Goal: Task Accomplishment & Management: Manage account settings

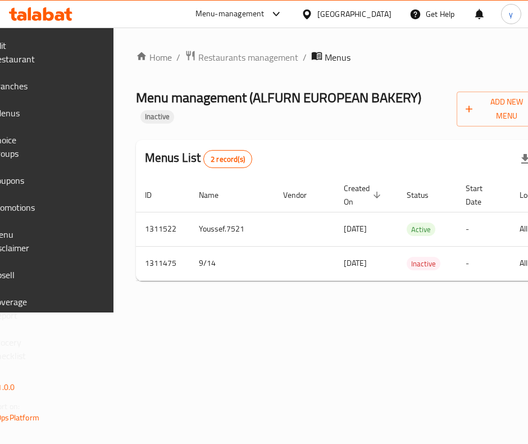
click at [491, 108] on span "Add New Menu" at bounding box center [500, 109] width 69 height 28
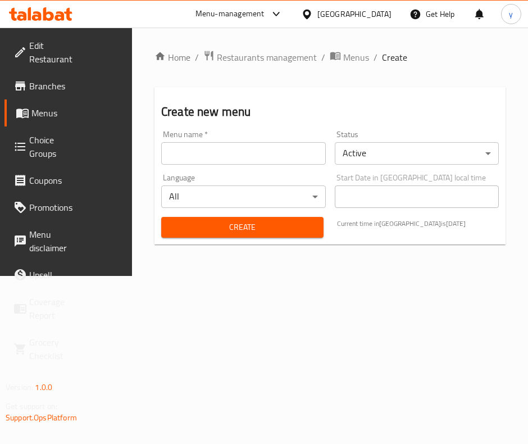
click at [239, 148] on input "text" at bounding box center [243, 153] width 165 height 22
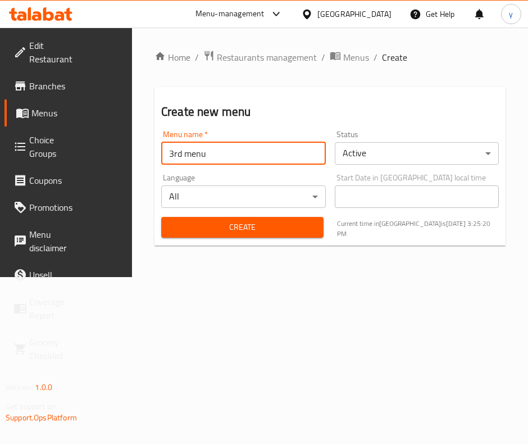
type input "3rd menu"
click at [161, 217] on button "Create" at bounding box center [242, 227] width 162 height 21
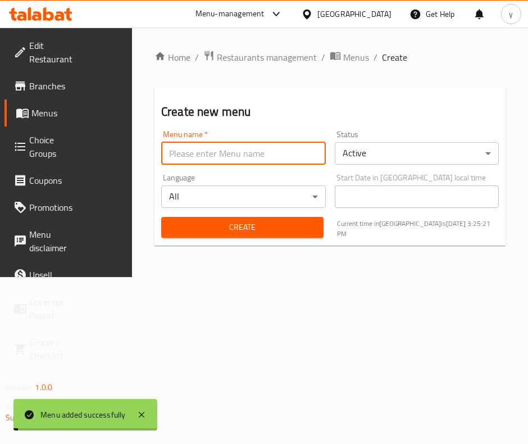
click at [56, 111] on span "Menus" at bounding box center [55, 112] width 48 height 13
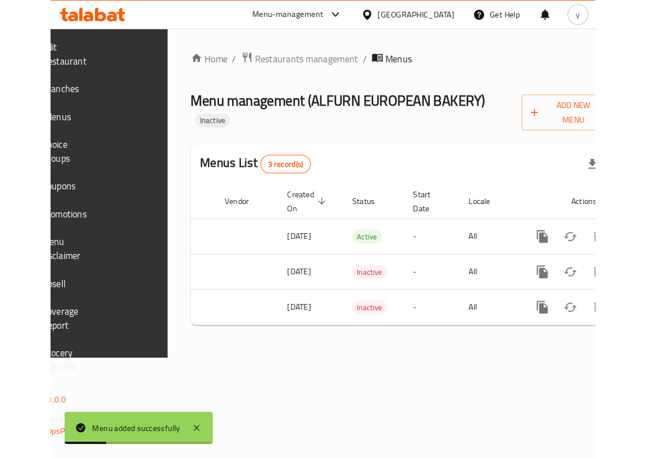
scroll to position [0, 207]
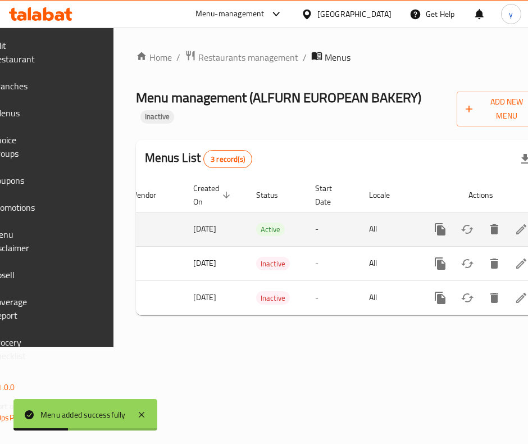
click at [515, 230] on icon "enhanced table" at bounding box center [521, 229] width 13 height 13
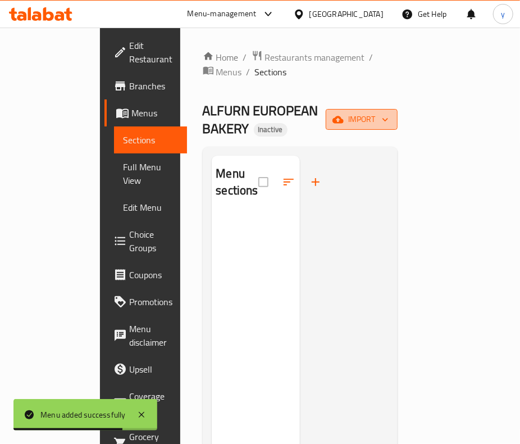
click at [344, 114] on icon "button" at bounding box center [338, 119] width 11 height 11
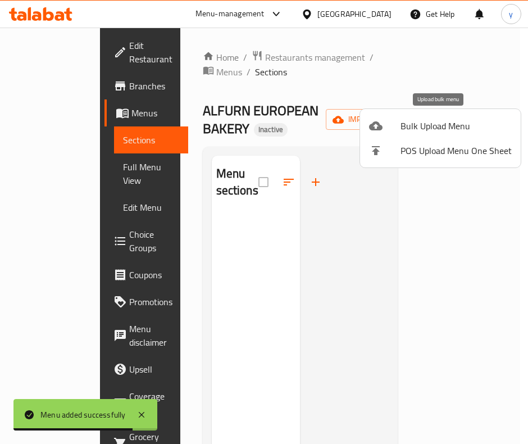
click at [442, 119] on span "Bulk Upload Menu" at bounding box center [456, 125] width 111 height 13
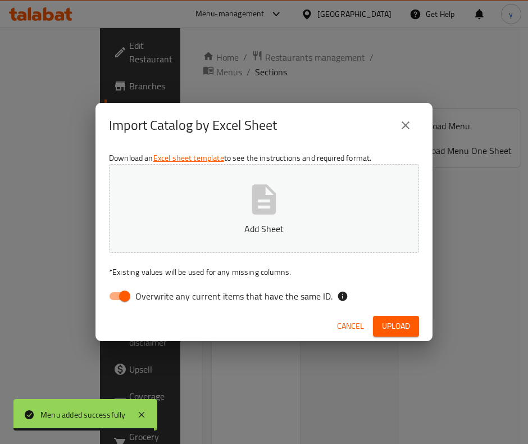
click at [136, 301] on span "Overwrite any current items that have the same ID." at bounding box center [233, 295] width 197 height 13
click at [136, 301] on input "Overwrite any current items that have the same ID." at bounding box center [125, 296] width 64 height 21
checkbox input "false"
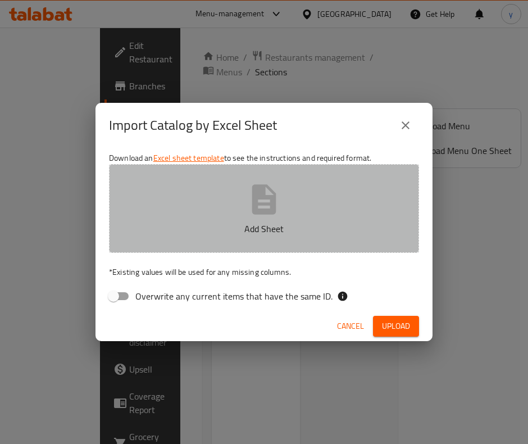
click at [271, 224] on p "Add Sheet" at bounding box center [263, 228] width 275 height 13
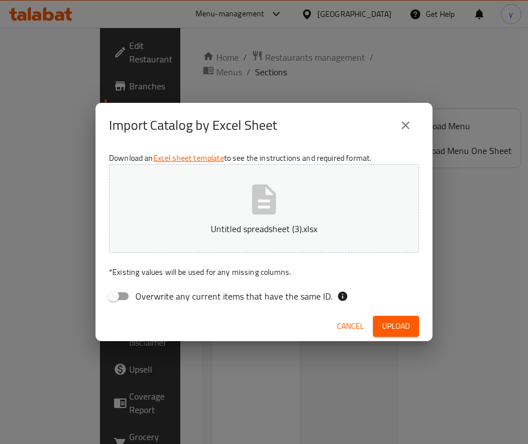
click at [400, 325] on span "Upload" at bounding box center [396, 326] width 28 height 14
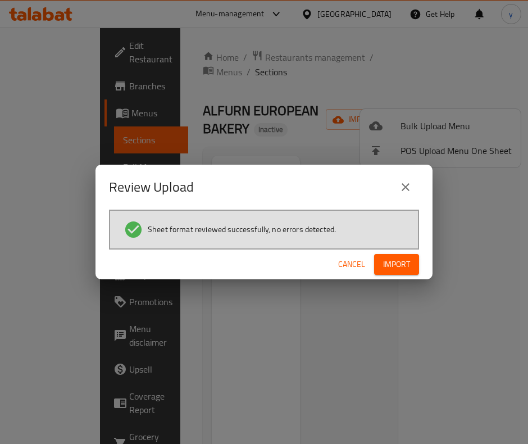
click at [399, 261] on span "Import" at bounding box center [396, 264] width 27 height 14
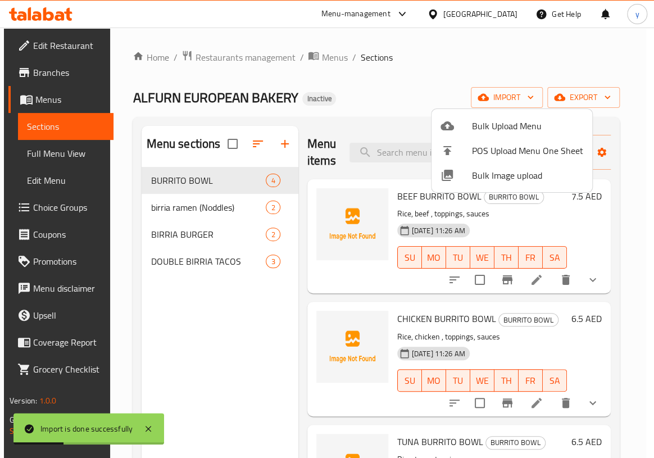
click at [55, 151] on div at bounding box center [327, 229] width 654 height 458
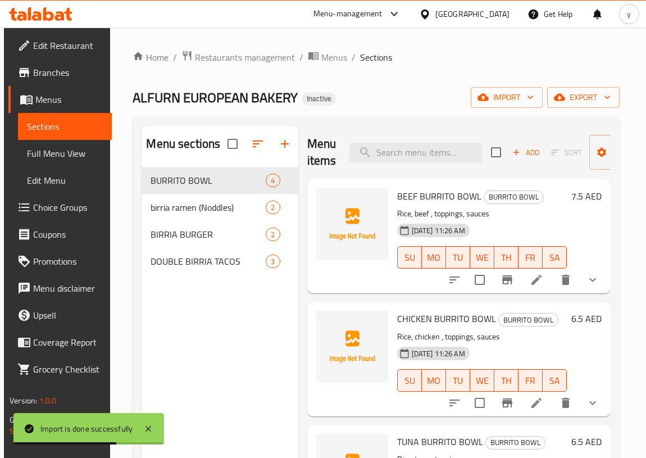
click at [55, 151] on span "Full Menu View" at bounding box center [65, 153] width 76 height 13
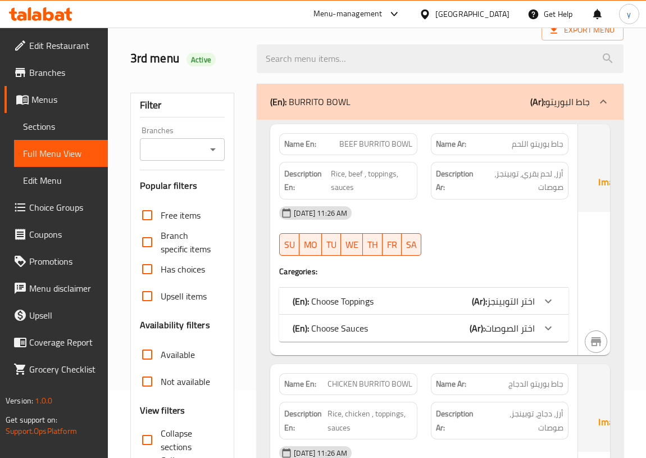
scroll to position [153, 0]
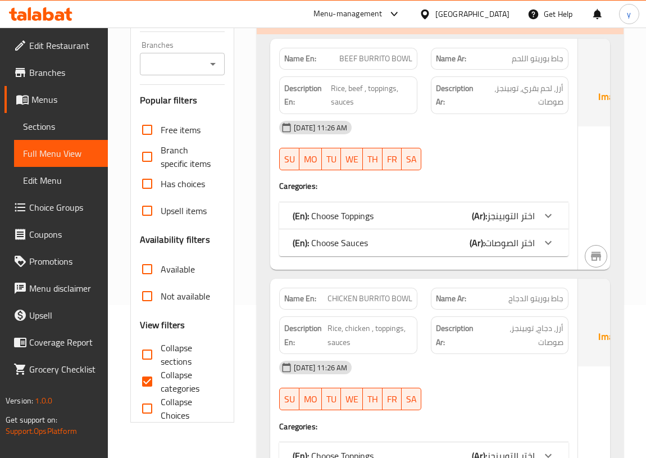
click at [172, 376] on span "Collapse categories" at bounding box center [189, 381] width 56 height 27
click at [161, 376] on input "Collapse categories" at bounding box center [147, 381] width 27 height 27
checkbox input "false"
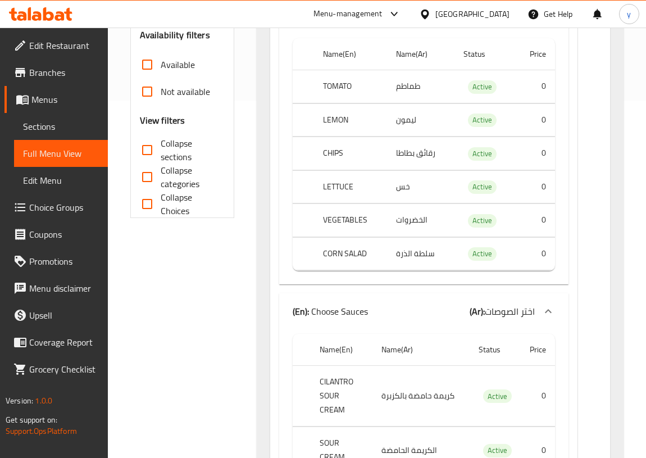
scroll to position [102, 0]
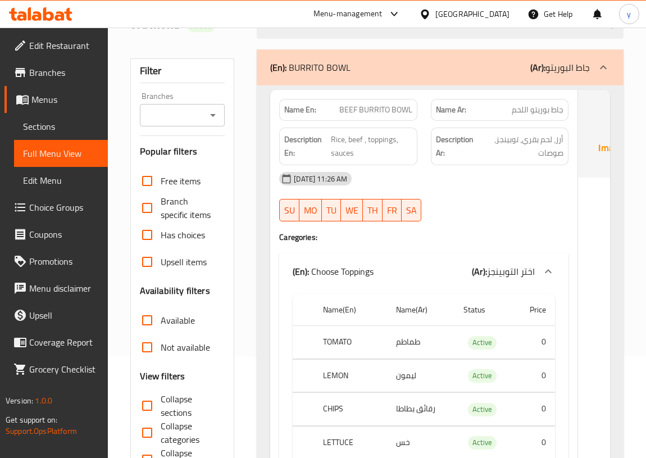
click at [53, 180] on span "Edit Menu" at bounding box center [61, 180] width 76 height 13
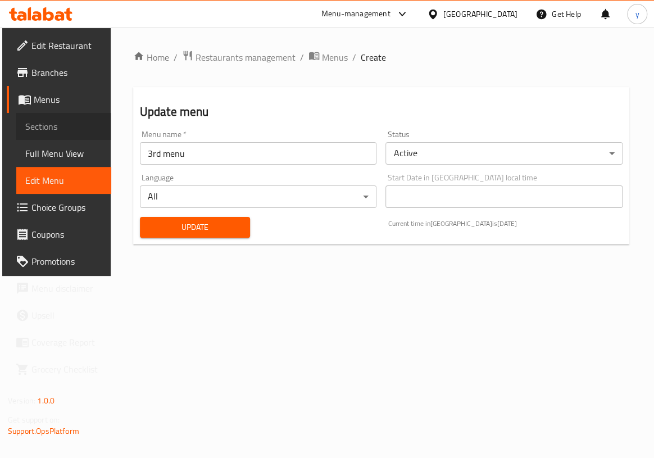
click at [39, 121] on span "Sections" at bounding box center [63, 126] width 77 height 13
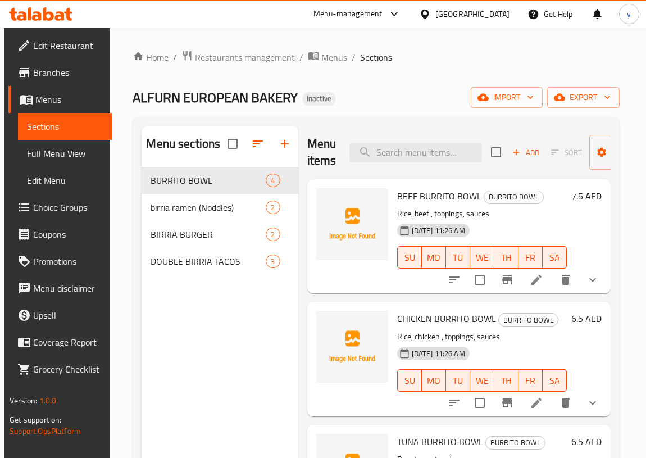
click at [528, 279] on icon at bounding box center [536, 279] width 13 height 13
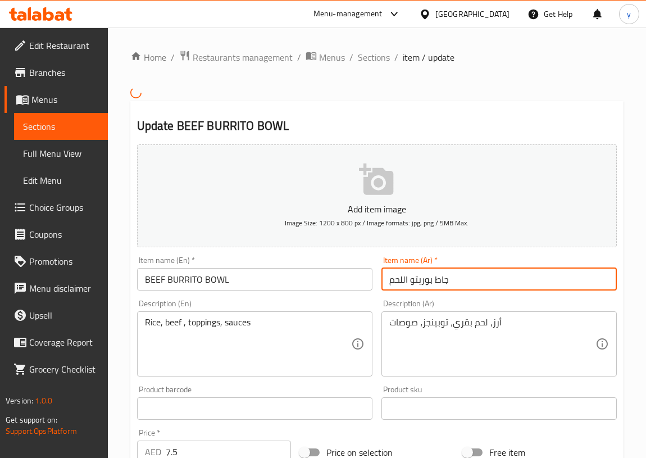
click at [388, 280] on input "جاط بوريتو اللحم" at bounding box center [499, 279] width 235 height 22
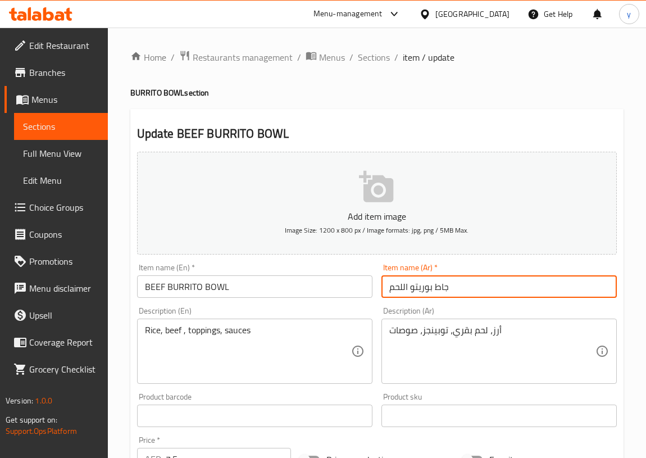
click at [451, 288] on input "جاط بوريتو اللحم" at bounding box center [499, 286] width 235 height 22
type input "جاط بوريتو اللحم بقري"
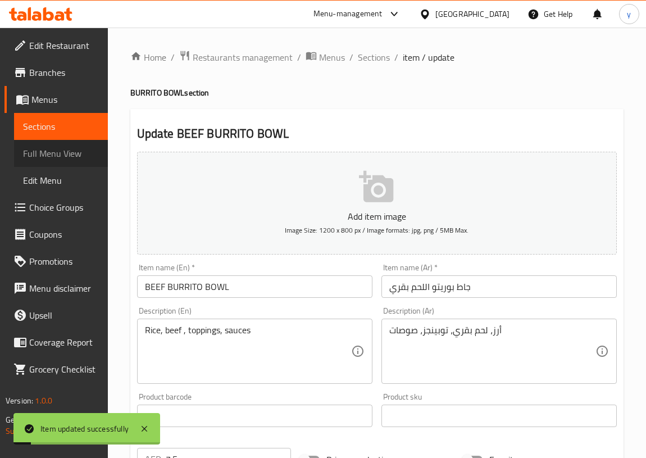
click at [74, 157] on span "Full Menu View" at bounding box center [61, 153] width 76 height 13
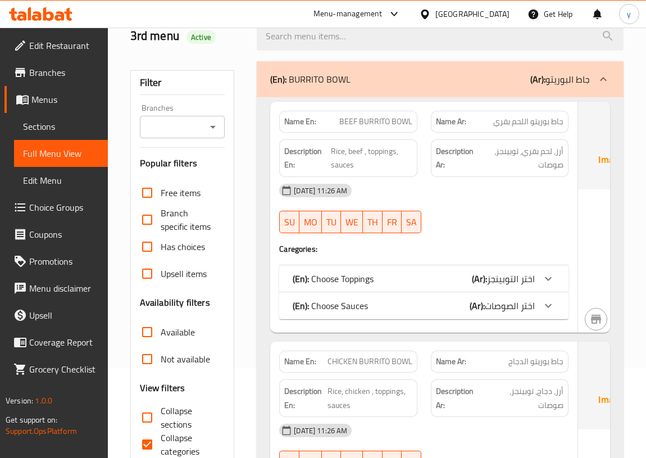
scroll to position [102, 0]
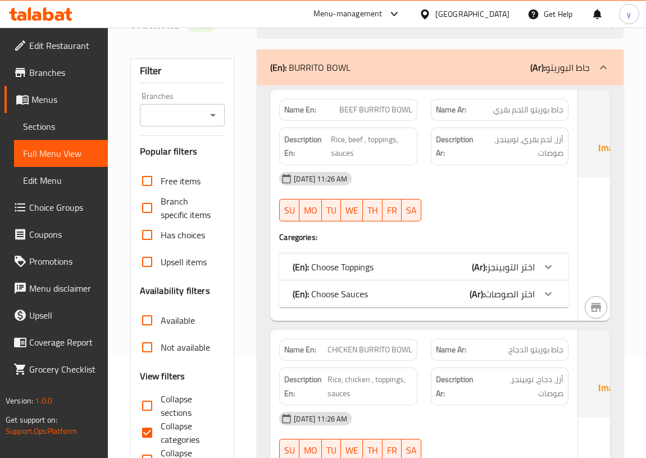
click at [166, 425] on span "Collapse categories" at bounding box center [189, 432] width 56 height 27
click at [161, 425] on input "Collapse categories" at bounding box center [147, 432] width 27 height 27
checkbox input "false"
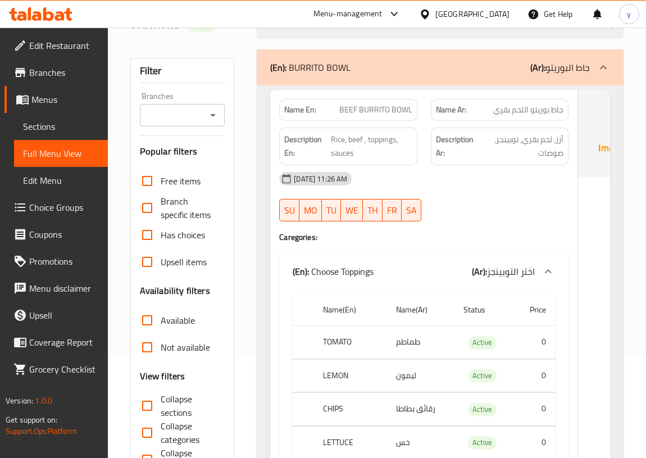
scroll to position [51, 0]
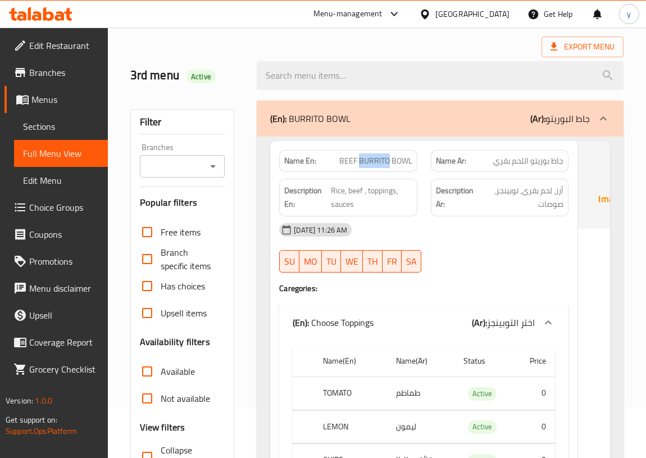
drag, startPoint x: 368, startPoint y: 161, endPoint x: 338, endPoint y: 165, distance: 30.0
click at [339, 165] on span "BEEF BURRITO BOWL" at bounding box center [375, 161] width 73 height 12
copy span "BURRITO"
click at [449, 241] on div "[DATE] 11:26 AM" at bounding box center [424, 229] width 303 height 27
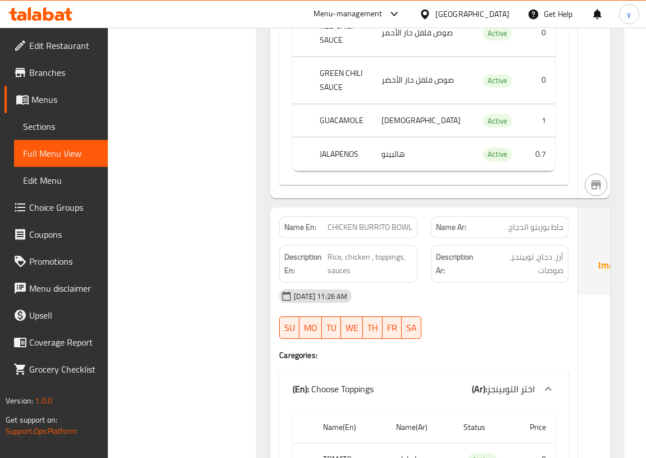
scroll to position [971, 0]
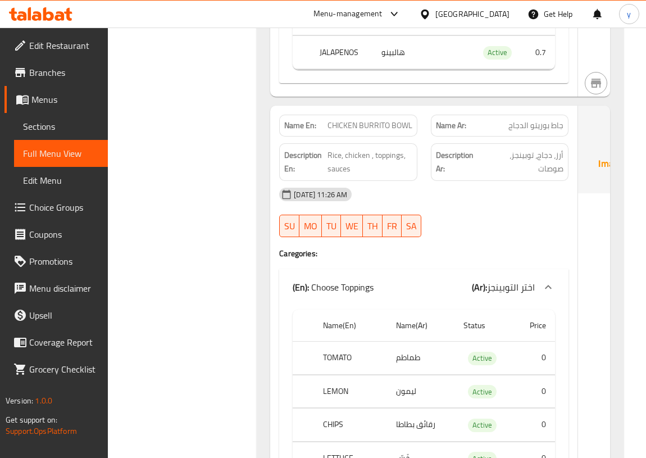
click at [521, 181] on div "Description Ar: أرز، دجاج، توبينجز، صوصات" at bounding box center [500, 162] width 138 height 38
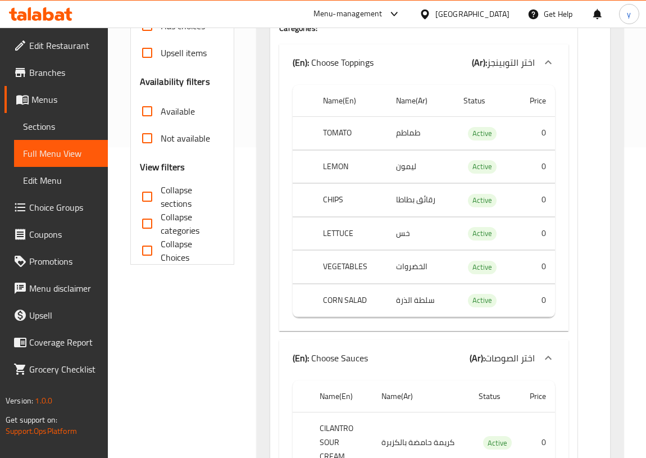
scroll to position [153, 0]
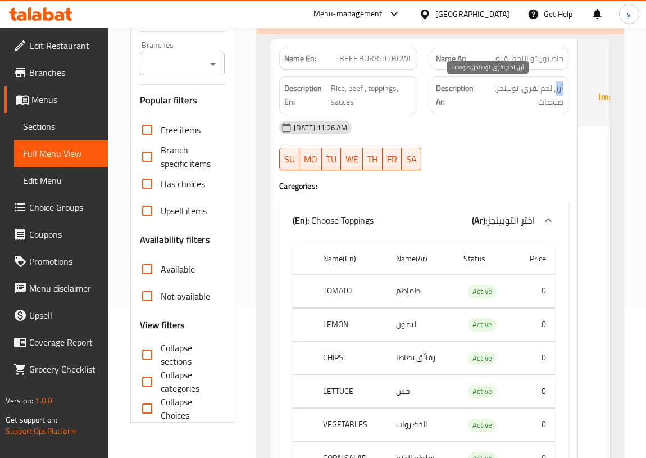
drag, startPoint x: 519, startPoint y: 88, endPoint x: 512, endPoint y: 88, distance: 7.3
click at [512, 88] on span "أرز، لحم بقري، توبينجز، صوصات" at bounding box center [523, 95] width 84 height 28
click at [511, 111] on div "Description Ar: أرز، لحم بقري، توبينجز، صوصات" at bounding box center [500, 95] width 138 height 38
drag, startPoint x: 510, startPoint y: 87, endPoint x: 482, endPoint y: 86, distance: 27.6
click at [482, 86] on span "أرز، لحم بقري، توبينجز، صوصات" at bounding box center [523, 95] width 84 height 28
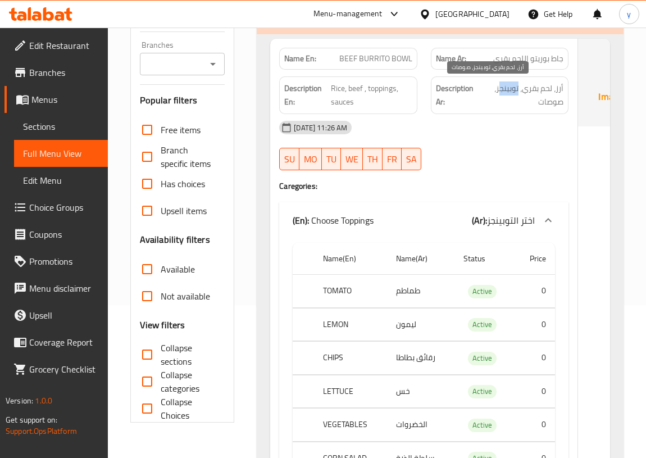
drag, startPoint x: 523, startPoint y: 105, endPoint x: 499, endPoint y: 103, distance: 23.7
click at [499, 103] on div "Description Ar: أرز، لحم بقري، توبينجز، صوصات" at bounding box center [500, 95] width 138 height 38
click at [488, 123] on div "[DATE] 11:26 AM" at bounding box center [424, 127] width 303 height 27
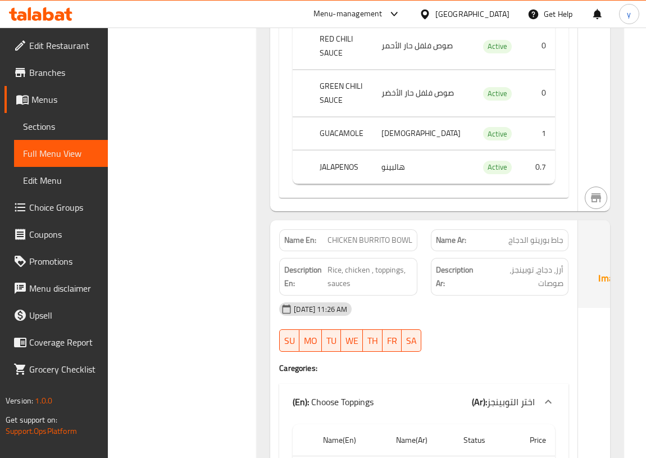
scroll to position [971, 0]
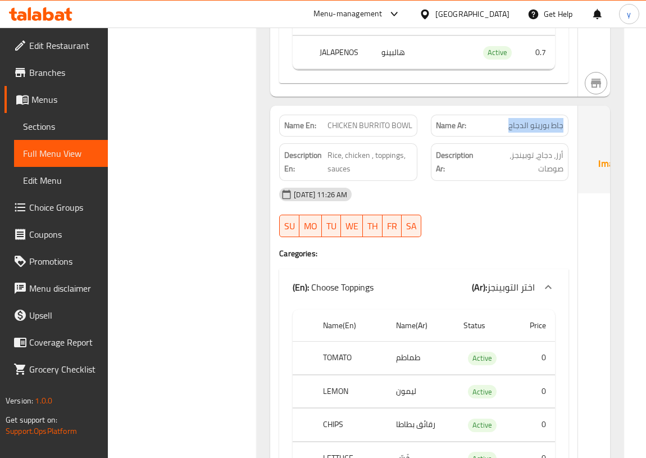
drag, startPoint x: 518, startPoint y: 179, endPoint x: 464, endPoint y: 184, distance: 54.2
click at [464, 132] on p "Name Ar: جاط بوريتو الدجاج" at bounding box center [500, 126] width 128 height 12
click at [467, 143] on div "Name Ar: جاط بوريتو الدجاج" at bounding box center [500, 125] width 152 height 35
drag, startPoint x: 311, startPoint y: 180, endPoint x: 334, endPoint y: 200, distance: 30.3
click at [334, 137] on div "Name En: CHICKEN BURRITO BOWL" at bounding box center [348, 126] width 138 height 22
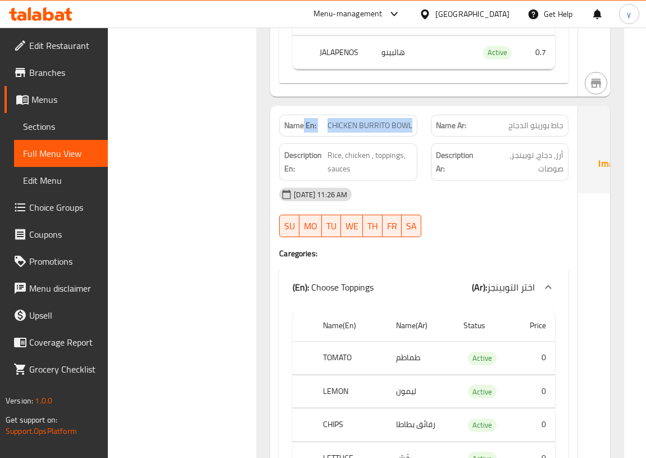
click at [374, 137] on div "Name En: CHICKEN BURRITO BOWL" at bounding box center [348, 126] width 138 height 22
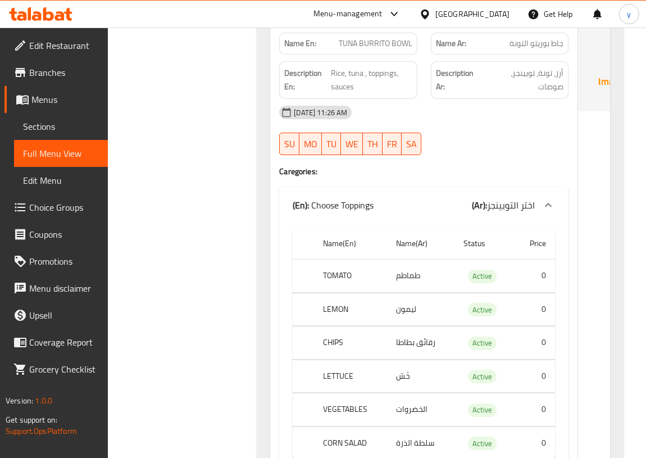
scroll to position [1941, 0]
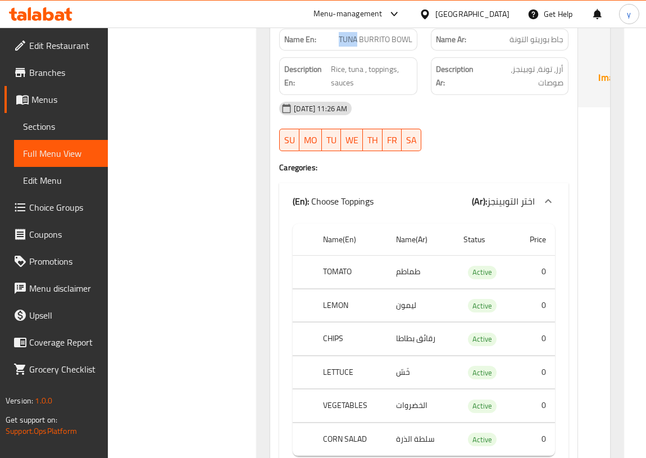
drag, startPoint x: 334, startPoint y: 162, endPoint x: 318, endPoint y: 163, distance: 16.3
click at [339, 46] on span "TUNA BURRITO BOWL" at bounding box center [376, 40] width 74 height 12
copy span "TUNA"
drag, startPoint x: 520, startPoint y: 191, endPoint x: 511, endPoint y: 191, distance: 8.4
click at [511, 95] on div "Description Ar: أرز، تونة، توبينجز، صوصات" at bounding box center [500, 76] width 138 height 38
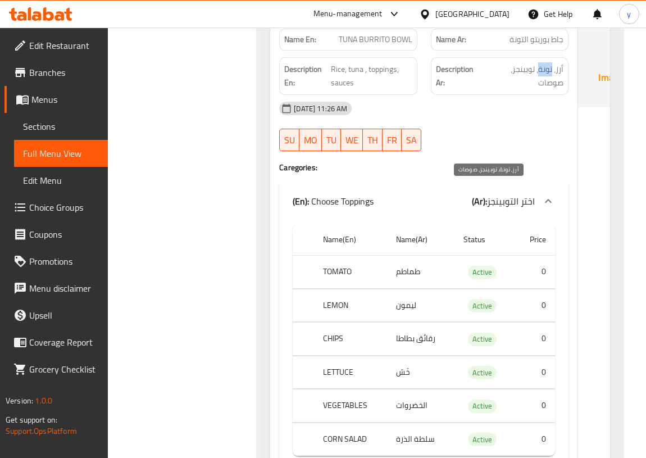
drag, startPoint x: 509, startPoint y: 192, endPoint x: 496, endPoint y: 193, distance: 12.9
click at [496, 90] on span "أرز، تونة، توبينجز، صوصات" at bounding box center [525, 76] width 78 height 28
drag, startPoint x: 491, startPoint y: 191, endPoint x: 470, endPoint y: 188, distance: 21.5
click at [486, 90] on span "أرز، تونة، توبينجز، صوصات" at bounding box center [525, 76] width 78 height 28
drag, startPoint x: 518, startPoint y: 207, endPoint x: 497, endPoint y: 206, distance: 20.8
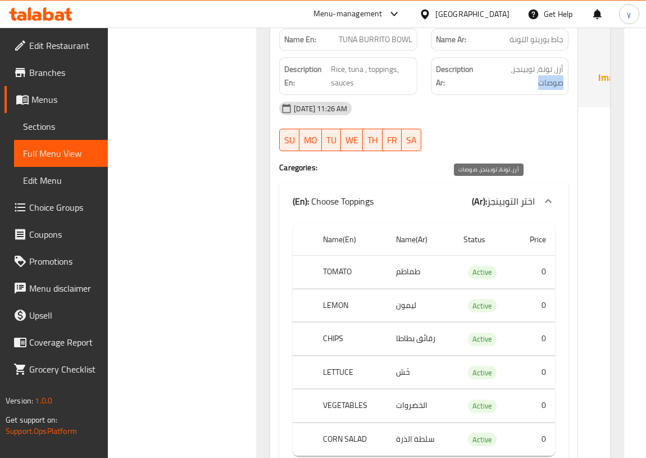
click at [497, 90] on span "أرز، تونة، توبينجز، صوصات" at bounding box center [525, 76] width 78 height 28
click at [494, 122] on div "[DATE] 11:26 AM" at bounding box center [424, 108] width 303 height 27
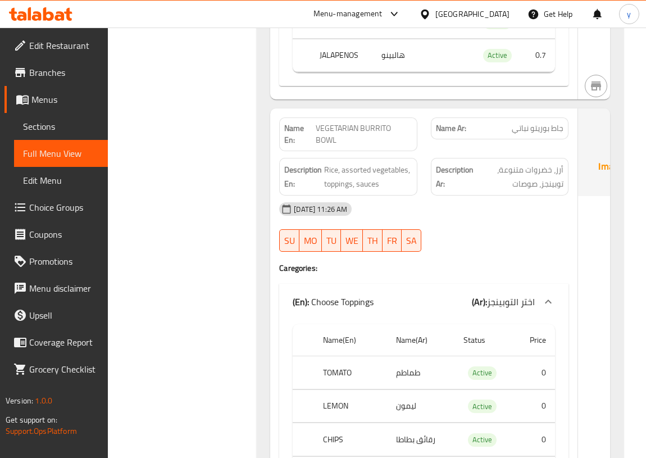
scroll to position [2810, 0]
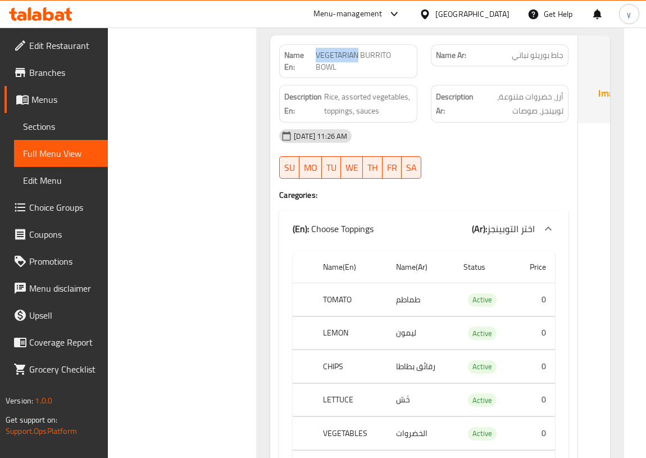
drag, startPoint x: 311, startPoint y: 230, endPoint x: 354, endPoint y: 236, distance: 43.1
click at [354, 73] on span "VEGETARIAN BURRITO BOWL" at bounding box center [364, 61] width 96 height 24
copy span "VEGETARIAN"
click at [481, 117] on span "أرز، خضروات متنوعة، توبينجز، صوصات" at bounding box center [520, 104] width 88 height 28
drag, startPoint x: 343, startPoint y: 275, endPoint x: 369, endPoint y: 273, distance: 26.0
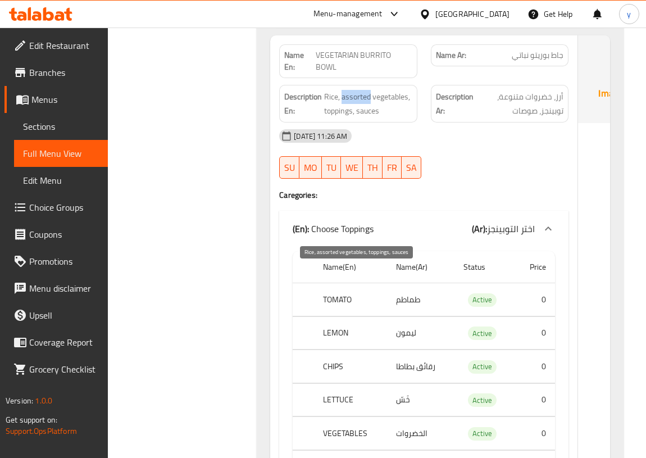
click at [369, 117] on span "Rice, assorted vegetables, toppings, sauces" at bounding box center [368, 104] width 88 height 28
copy span "assorted"
click at [342, 117] on span "Rice, assorted vegetables, toppings, sauces" at bounding box center [368, 104] width 88 height 28
drag, startPoint x: 342, startPoint y: 275, endPoint x: 370, endPoint y: 277, distance: 28.7
click at [370, 117] on span "Rice, assorted vegetables, toppings, sauces" at bounding box center [368, 104] width 88 height 28
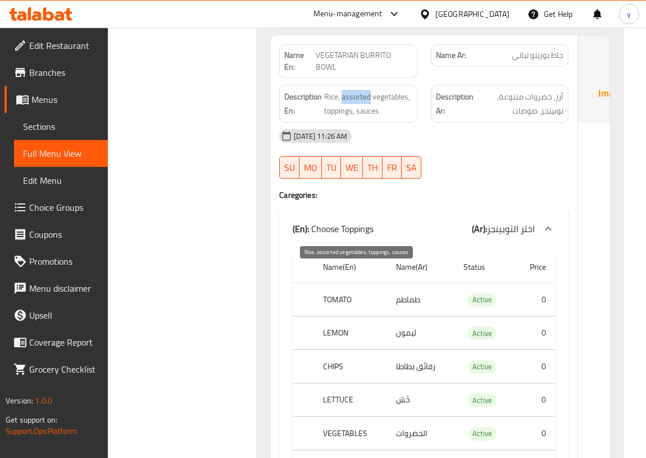
copy span "assorted"
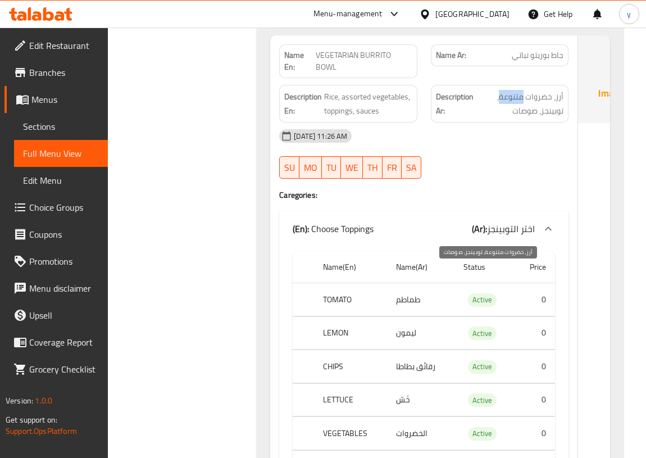
drag, startPoint x: 481, startPoint y: 277, endPoint x: 457, endPoint y: 275, distance: 23.1
click at [476, 117] on span "أرز، خضروات متنوعة، توبينجز، صوصات" at bounding box center [520, 104] width 88 height 28
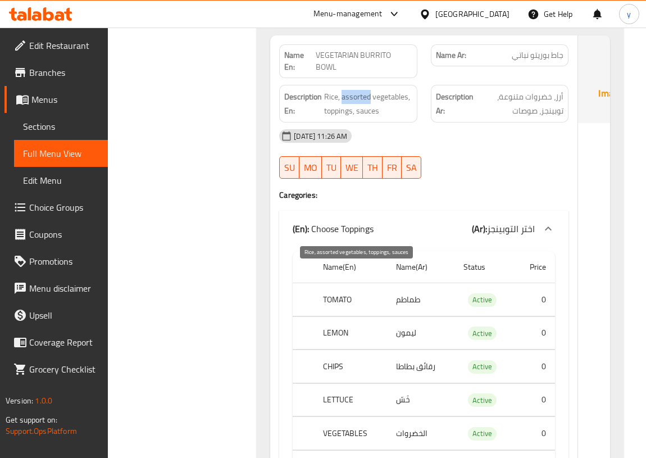
drag, startPoint x: 342, startPoint y: 272, endPoint x: 371, endPoint y: 273, distance: 29.2
click at [371, 117] on span "Rice, assorted vegetables, toppings, sauces" at bounding box center [368, 104] width 88 height 28
copy span "assorted"
click at [436, 117] on strong "Description Ar:" at bounding box center [455, 104] width 38 height 28
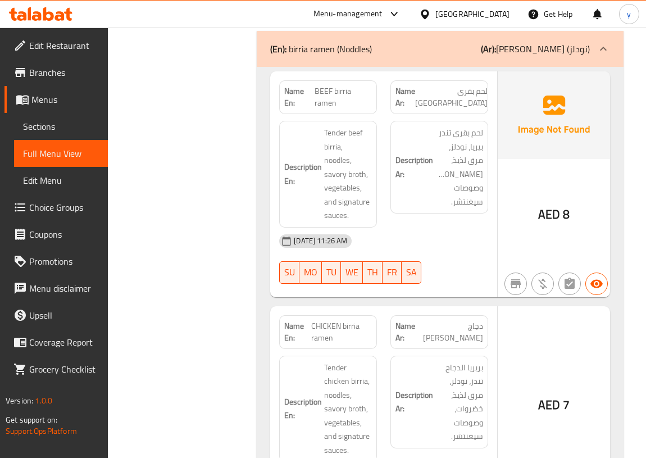
scroll to position [3883, 0]
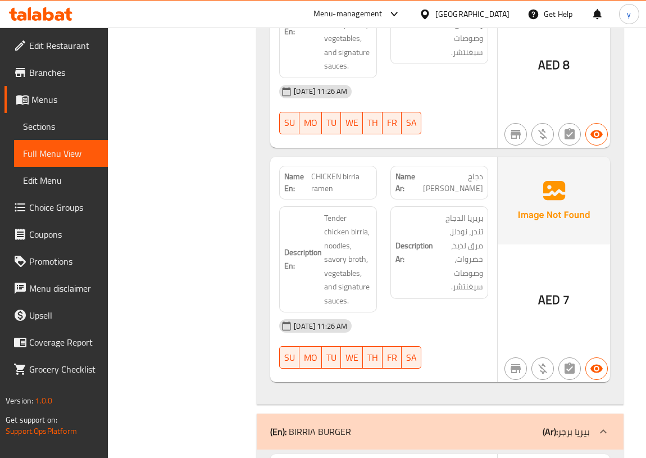
drag, startPoint x: 318, startPoint y: 188, endPoint x: 354, endPoint y: 200, distance: 38.0
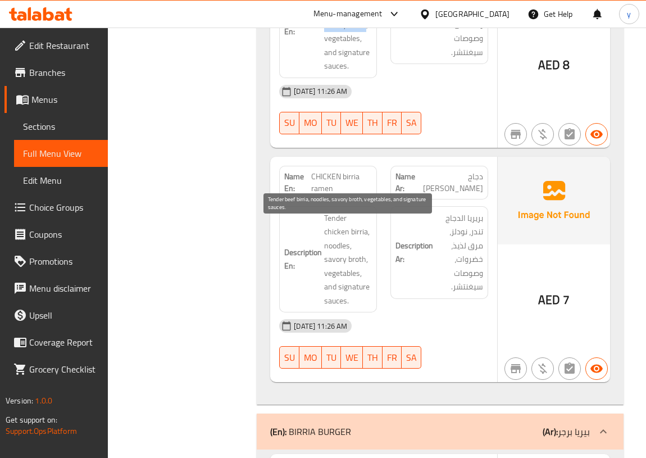
drag, startPoint x: 324, startPoint y: 269, endPoint x: 365, endPoint y: 271, distance: 40.5
click at [365, 73] on span "Tender beef birria, noodles, savory broth, vegetables, and signature sauces." at bounding box center [348, 24] width 48 height 97
copy span "savory broth"
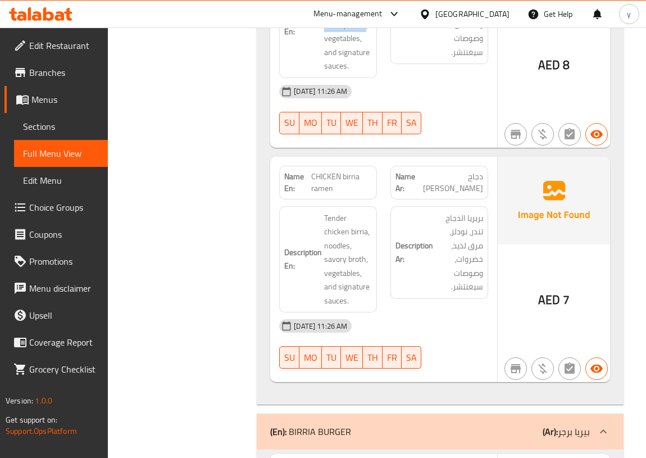
drag, startPoint x: 316, startPoint y: 187, endPoint x: 367, endPoint y: 198, distance: 51.7
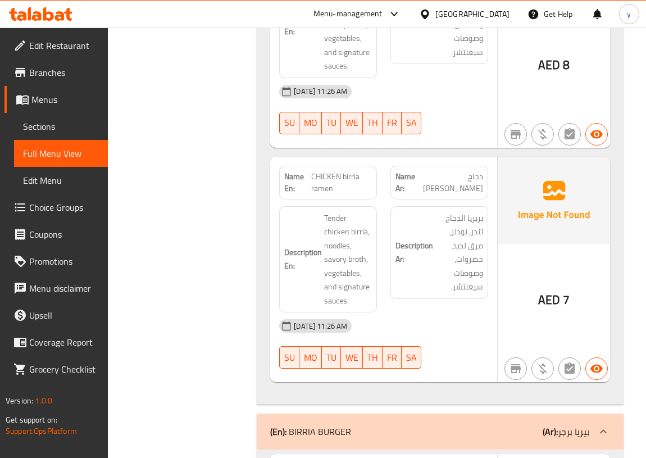
copy span "BEEF birria ramen"
click at [44, 125] on span "Sections" at bounding box center [61, 126] width 76 height 13
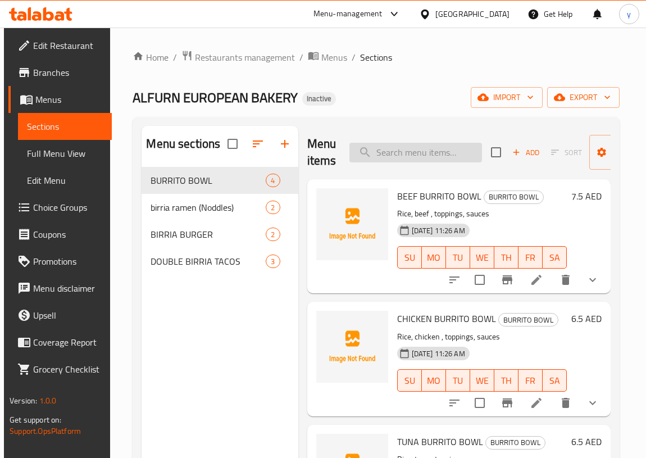
click at [424, 157] on input "search" at bounding box center [416, 153] width 133 height 20
paste input "BEEF birria ramen"
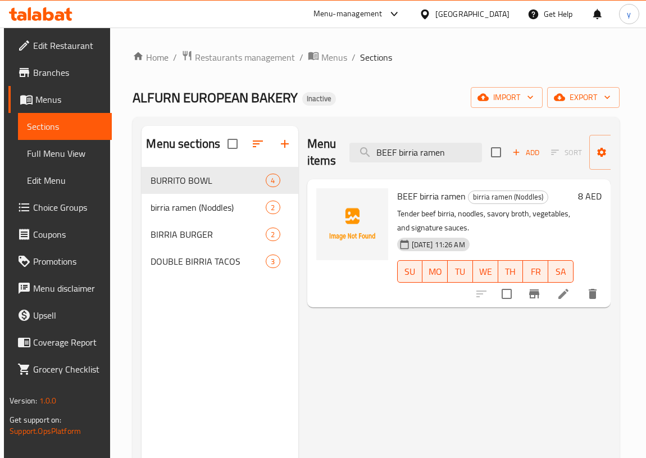
type input "BEEF birria ramen"
click at [567, 289] on icon at bounding box center [563, 293] width 13 height 13
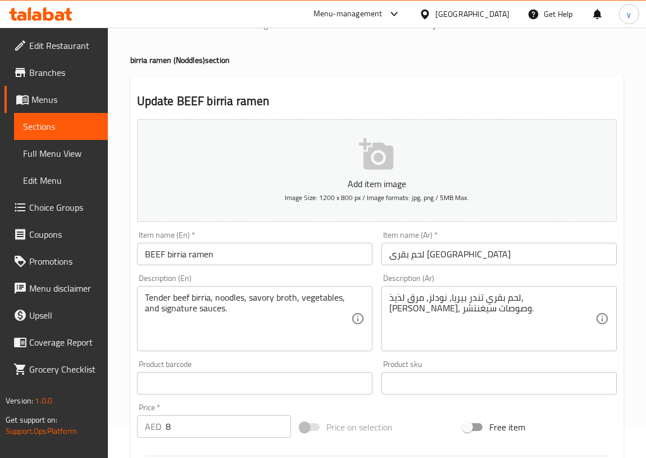
scroll to position [51, 0]
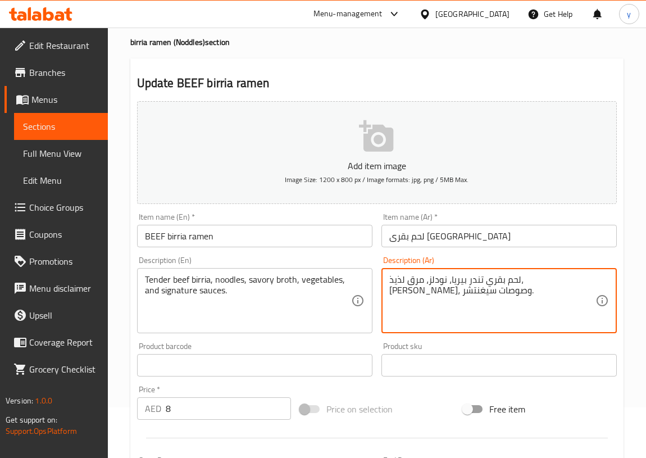
drag, startPoint x: 461, startPoint y: 279, endPoint x: 476, endPoint y: 281, distance: 15.3
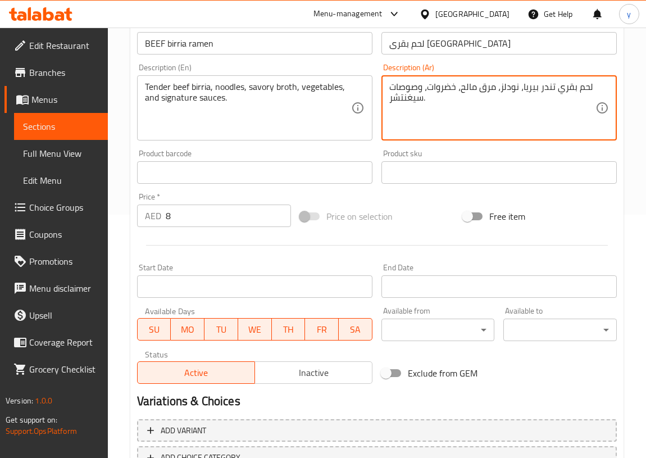
scroll to position [326, 0]
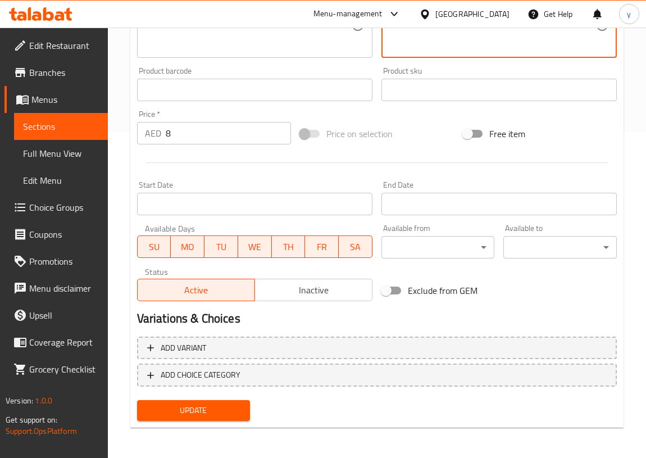
type textarea "لحم بقري تندر بيريا، نودلز، مرق مالح، خضروات، وصوصات سيغنتشر."
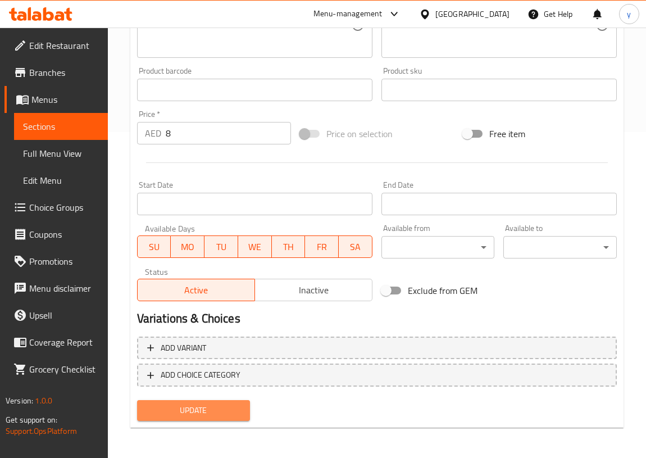
click at [202, 415] on span "Update" at bounding box center [194, 411] width 96 height 14
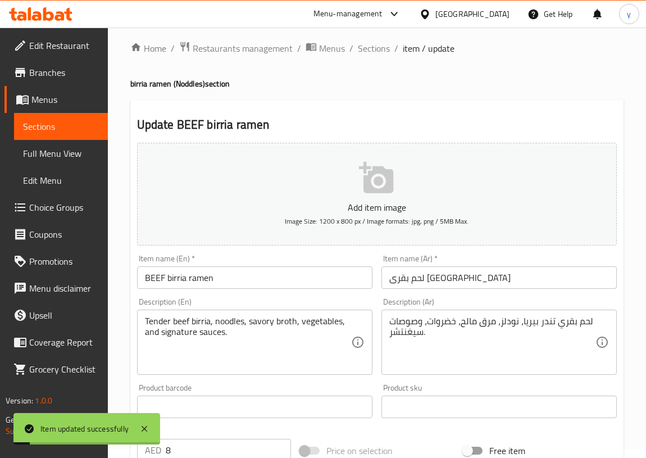
scroll to position [0, 0]
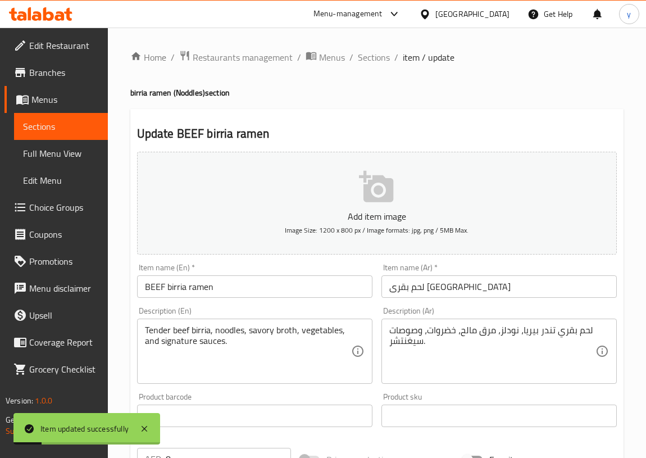
click at [71, 152] on span "Full Menu View" at bounding box center [61, 153] width 76 height 13
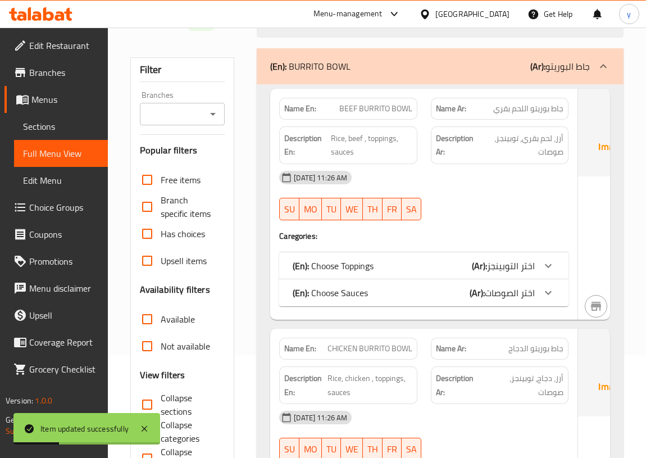
scroll to position [204, 0]
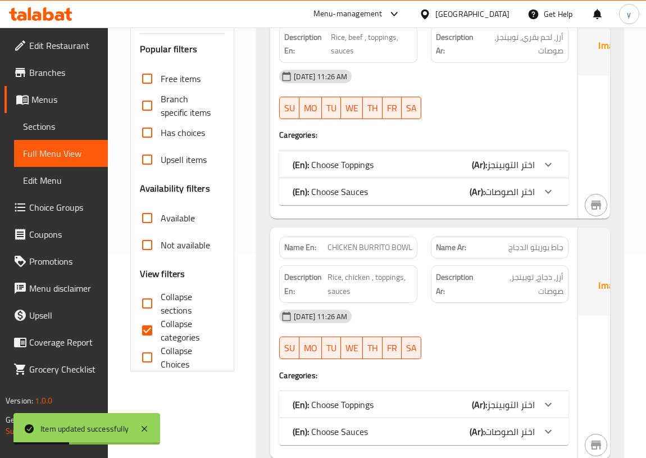
click at [185, 327] on span "Collapse categories" at bounding box center [189, 330] width 56 height 27
click at [161, 327] on input "Collapse categories" at bounding box center [147, 330] width 27 height 27
checkbox input "false"
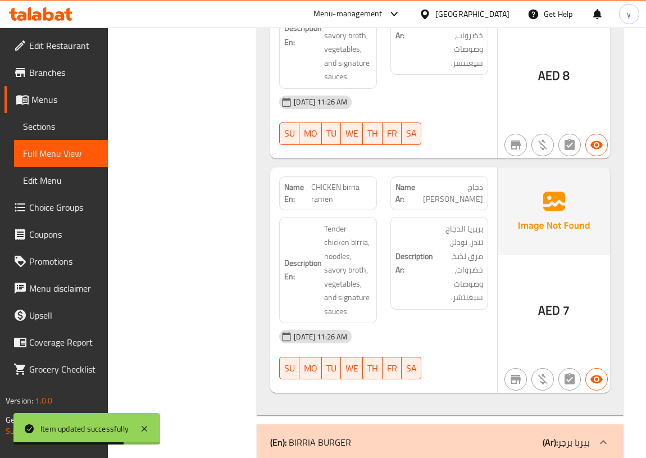
scroll to position [3898, 0]
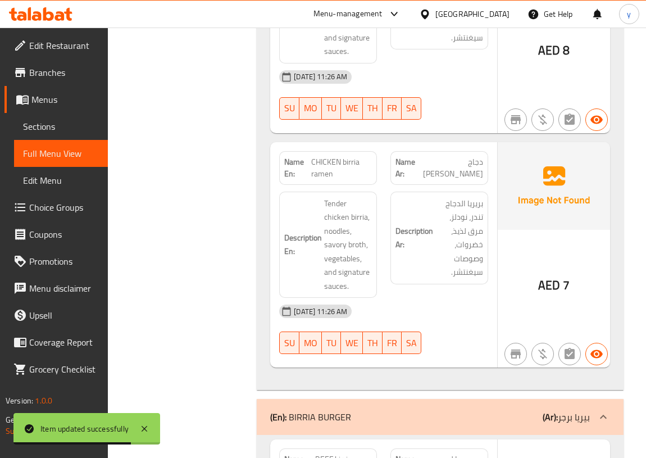
click at [416, 70] on div "Description Ar: لحم بقري تندر بيريا، نودلز، مرق مالح، خضروات، وصوصات سيغنتشر." at bounding box center [439, 10] width 111 height 120
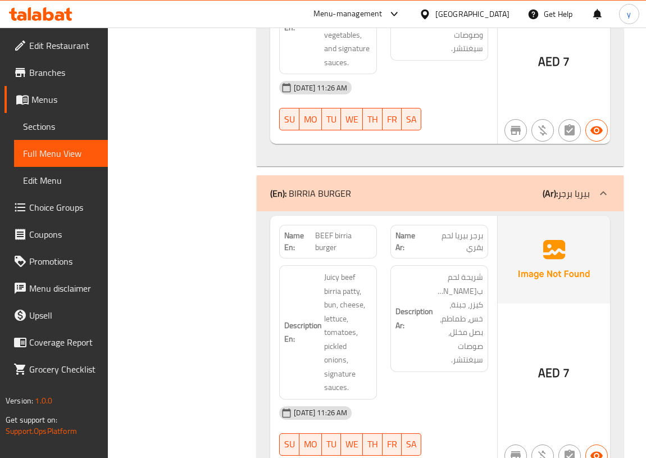
scroll to position [4153, 0]
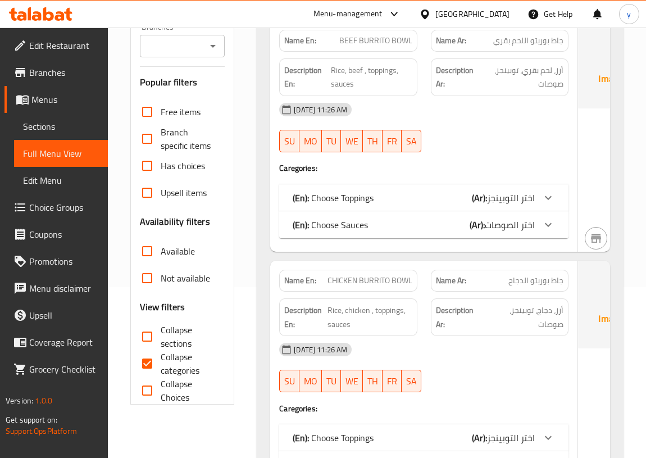
scroll to position [204, 0]
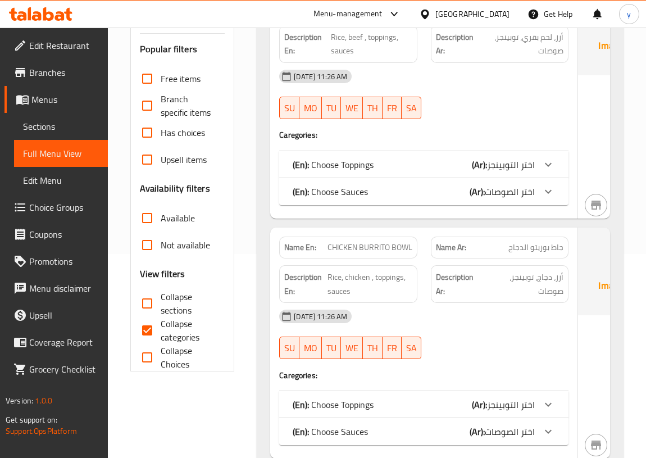
click at [179, 329] on span "Collapse categories" at bounding box center [189, 330] width 56 height 27
click at [161, 329] on input "Collapse categories" at bounding box center [147, 330] width 27 height 27
checkbox input "false"
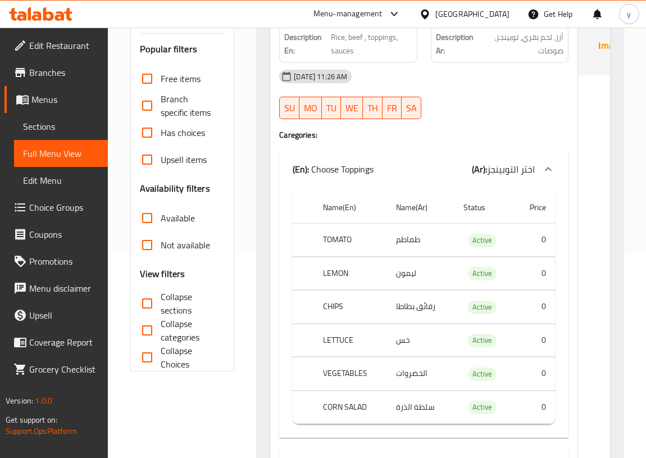
scroll to position [3846, 0]
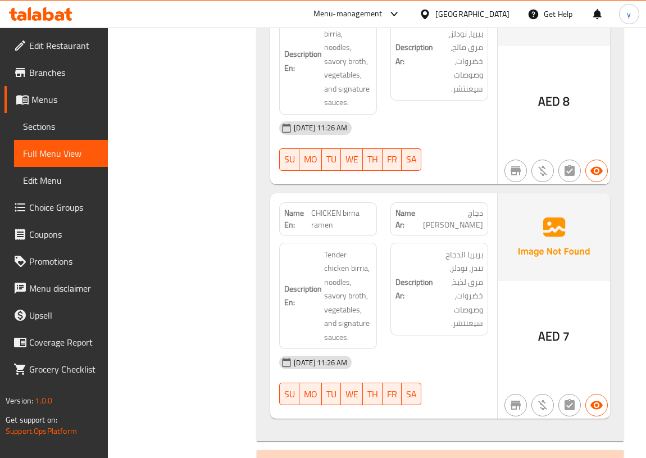
click at [431, 96] on h6 "Description Ar: لحم بقري تندر بيريا، نودلز، مرق مالح، خضروات، وصوصات سيغنتشر." at bounding box center [440, 54] width 88 height 83
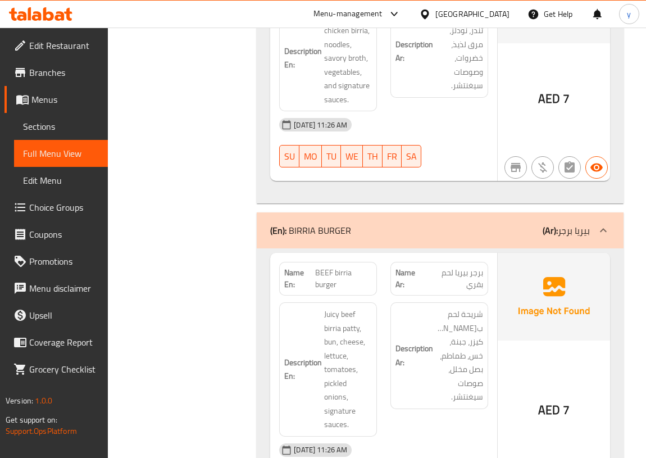
scroll to position [4102, 0]
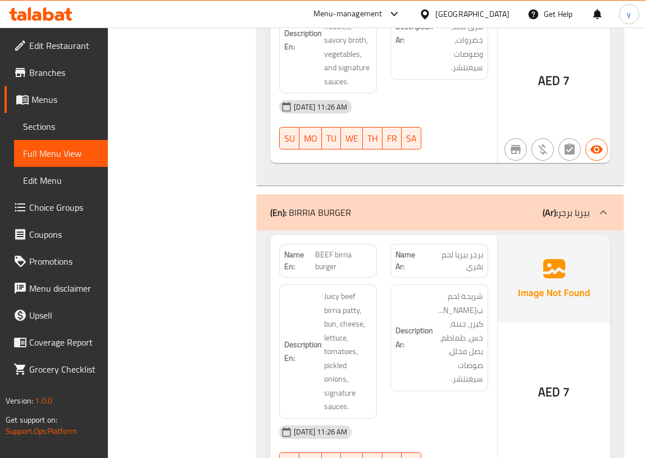
drag, startPoint x: 311, startPoint y: 201, endPoint x: 360, endPoint y: 214, distance: 49.9
copy span "CHICKEN birria ramen"
click at [64, 127] on span "Sections" at bounding box center [61, 126] width 76 height 13
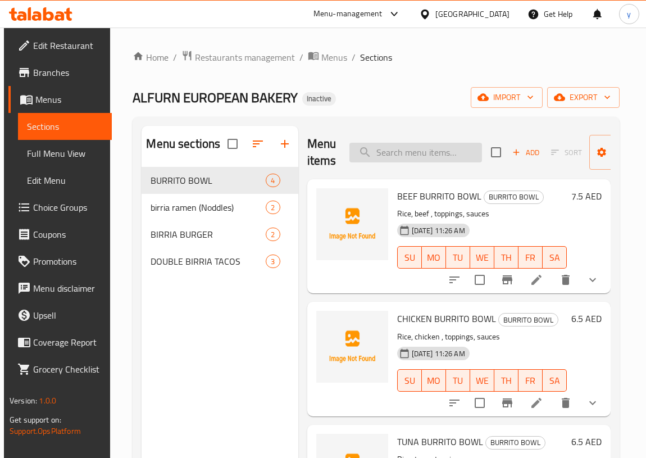
click at [424, 156] on input "search" at bounding box center [416, 153] width 133 height 20
paste input "CHICKEN birria ramen"
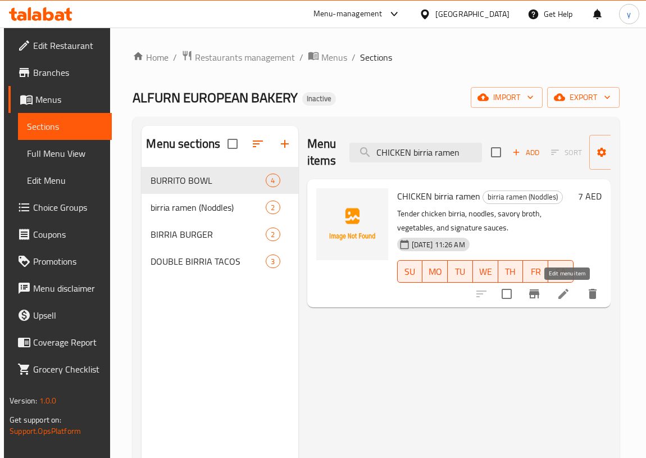
type input "CHICKEN birria ramen"
click at [570, 297] on icon at bounding box center [563, 293] width 13 height 13
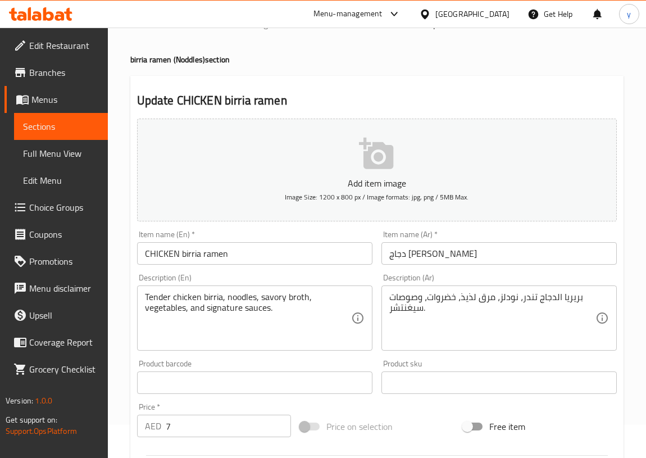
scroll to position [51, 0]
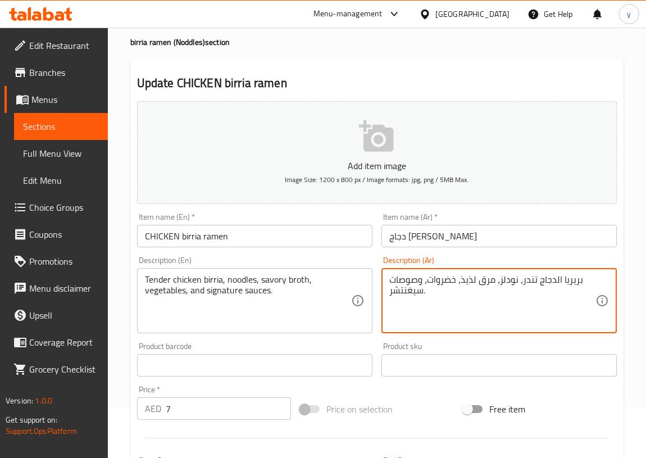
drag, startPoint x: 460, startPoint y: 280, endPoint x: 476, endPoint y: 280, distance: 15.7
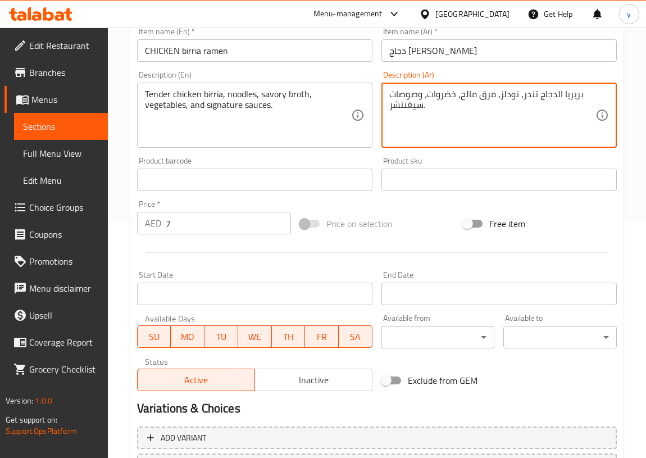
scroll to position [326, 0]
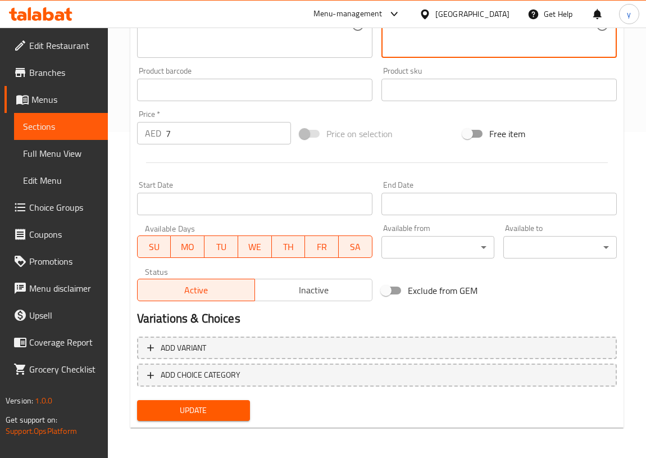
type textarea "بريريا الدجاج تندر، نودلز، مرق مالح، خضروات، وصوصات سيغنتشر."
click at [182, 414] on span "Update" at bounding box center [194, 411] width 96 height 14
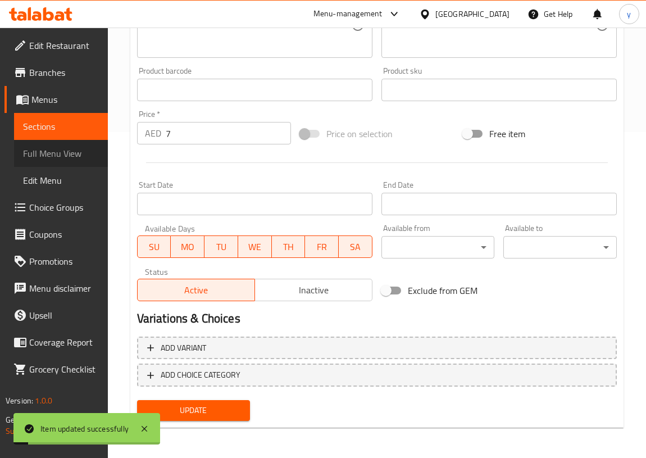
click at [76, 154] on span "Full Menu View" at bounding box center [61, 153] width 76 height 13
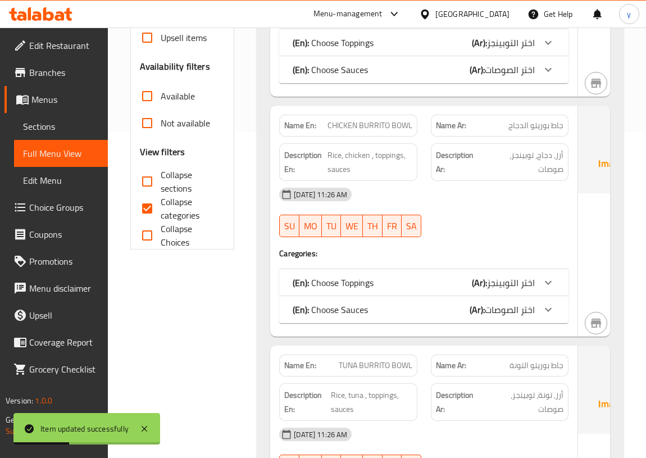
scroll to position [1283, 0]
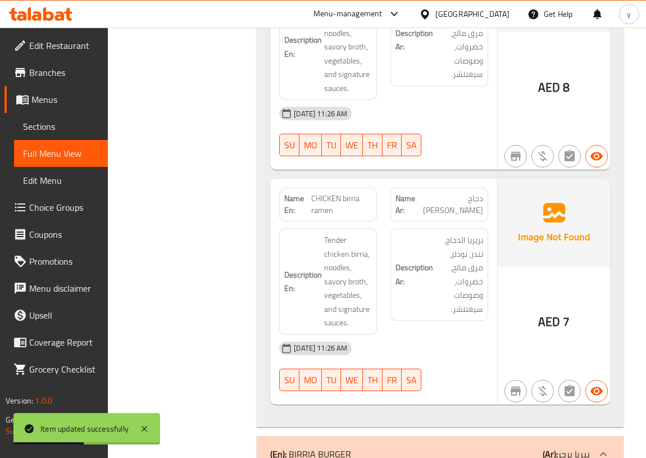
click at [382, 251] on div "Description En: Tender chicken birria, noodles, savory broth, vegetables, and s…" at bounding box center [328, 281] width 111 height 120
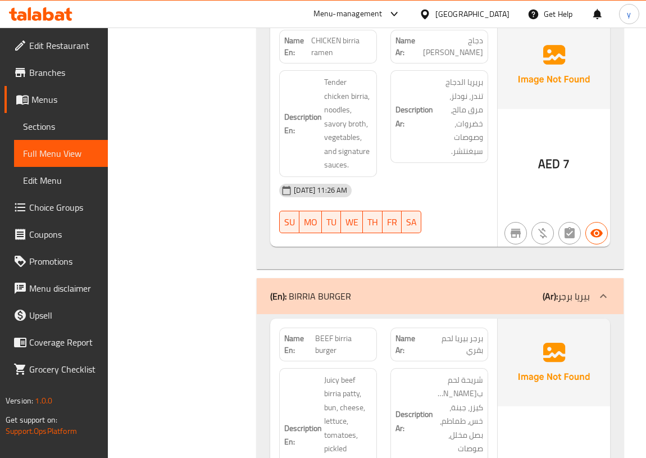
scroll to position [1436, 0]
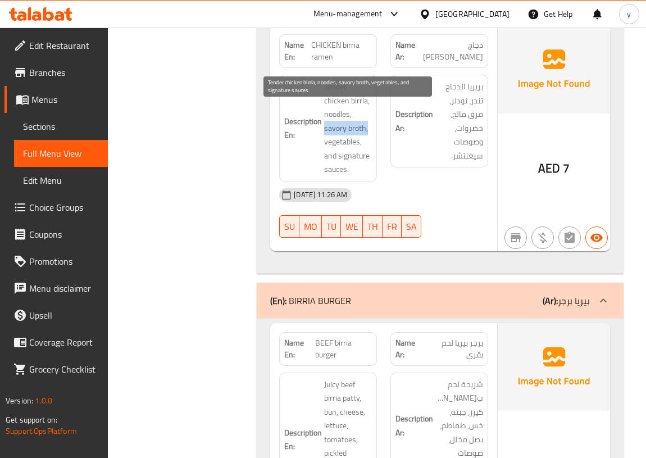
drag, startPoint x: 323, startPoint y: 152, endPoint x: 367, endPoint y: 152, distance: 43.8
click at [367, 152] on h6 "Description En: Tender chicken birria, noodles, savory broth, vegetables, and s…" at bounding box center [328, 128] width 88 height 97
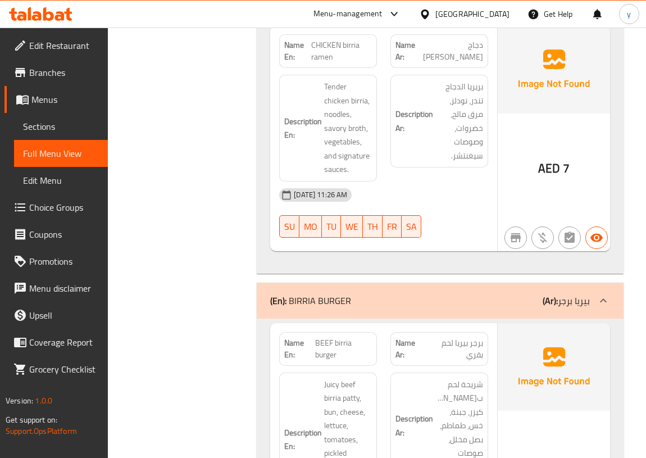
click at [412, 188] on div "Description Ar: بريريا الدجاج تندر، نودلز، مرق مالح، خضروات، وصوصات سيغنتشر." at bounding box center [439, 128] width 111 height 120
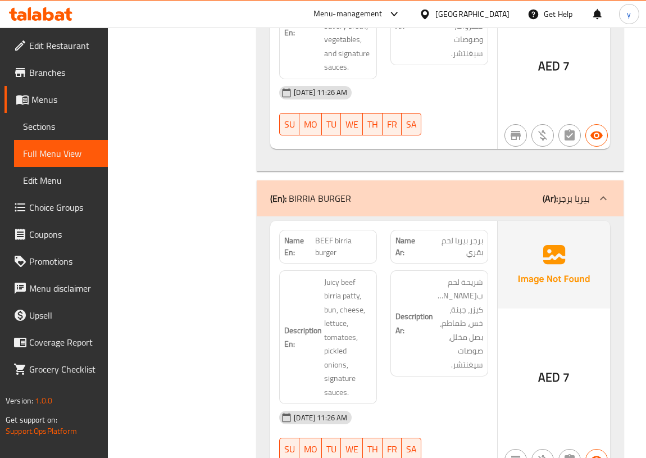
scroll to position [1641, 0]
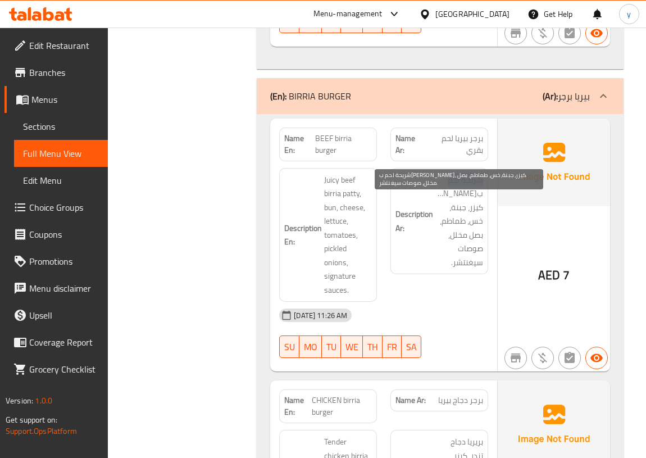
drag, startPoint x: 483, startPoint y: 207, endPoint x: 448, endPoint y: 210, distance: 35.0
click at [448, 210] on div "Description Ar: شريحة لحم بقري جوسي، كيزر، جبنة، خس، طماطم، بصل مخلل، صوصات سيغ…" at bounding box center [440, 221] width 98 height 107
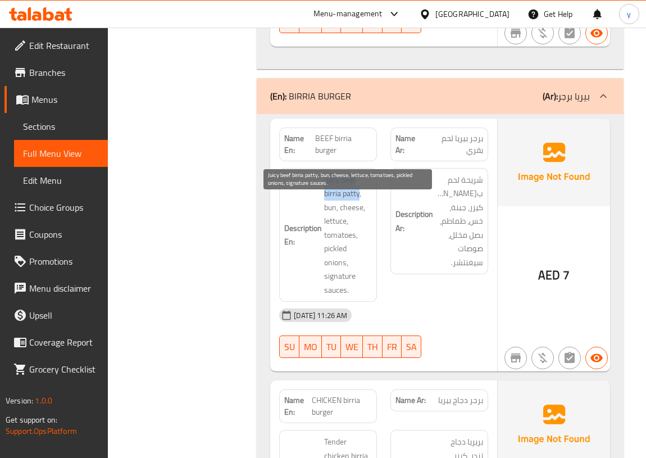
drag, startPoint x: 328, startPoint y: 207, endPoint x: 360, endPoint y: 220, distance: 34.8
click at [360, 220] on span "Juicy beef birria patty, bun, cheese, lettuce, tomatoes, pickled onions, signat…" at bounding box center [348, 235] width 48 height 124
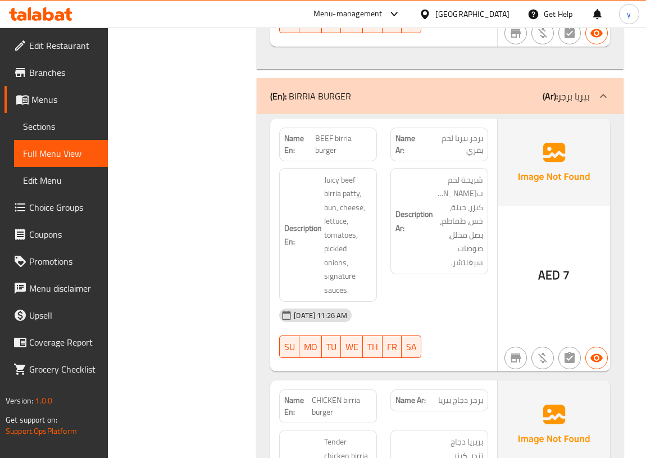
click at [419, 212] on h6 "Description Ar: شريحة لحم بقري جوسي، كيزر، جبنة، خس، طماطم، بصل مخلل، صوصات سيغ…" at bounding box center [440, 221] width 88 height 97
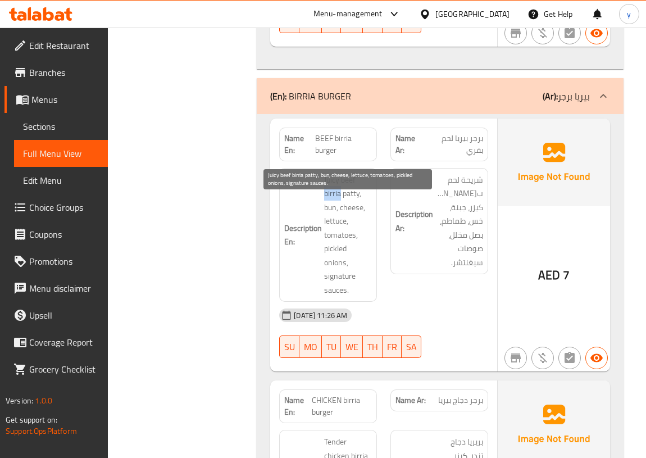
drag, startPoint x: 324, startPoint y: 218, endPoint x: 342, endPoint y: 219, distance: 18.0
click at [342, 219] on span "Juicy beef birria patty, bun, cheese, lettuce, tomatoes, pickled onions, signat…" at bounding box center [348, 235] width 48 height 124
copy span "birria"
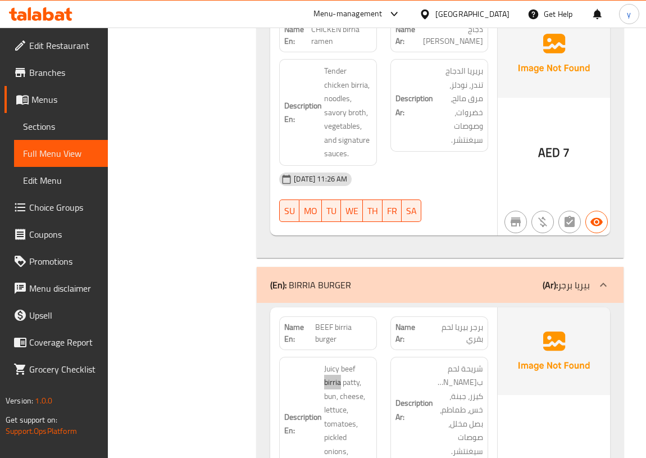
scroll to position [1436, 0]
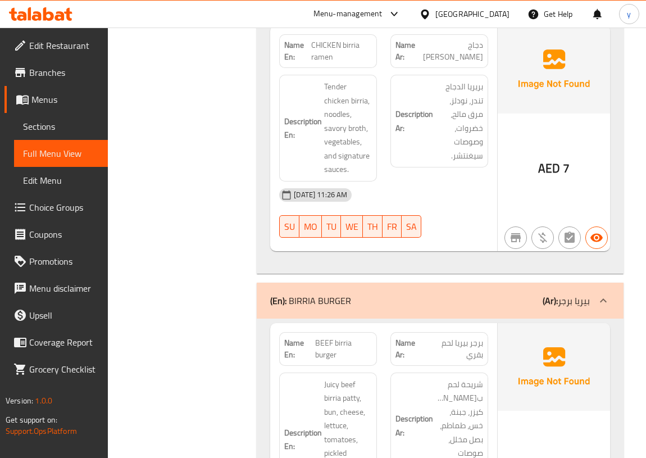
click at [483, 112] on span "بريريا الدجاج تندر، نودلز، مرق مالح، خضروات، وصوصات سيغنتشر." at bounding box center [460, 121] width 48 height 83
click at [478, 112] on span "بريريا الدجاج تندر، نودلز، مرق مالح، خضروات، وصوصات سيغنتشر." at bounding box center [460, 121] width 48 height 83
copy span "بريريا"
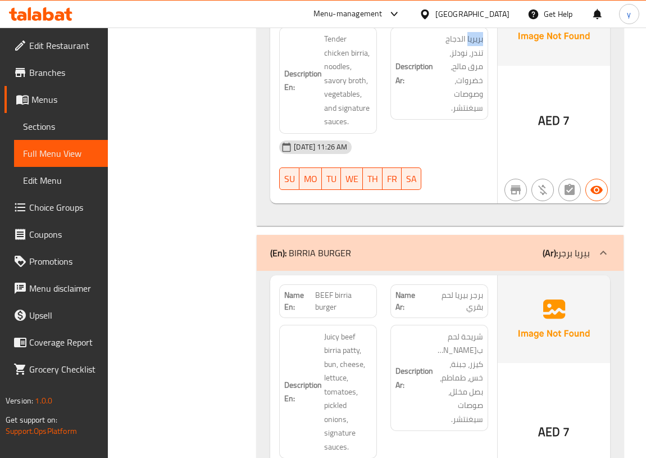
scroll to position [1538, 0]
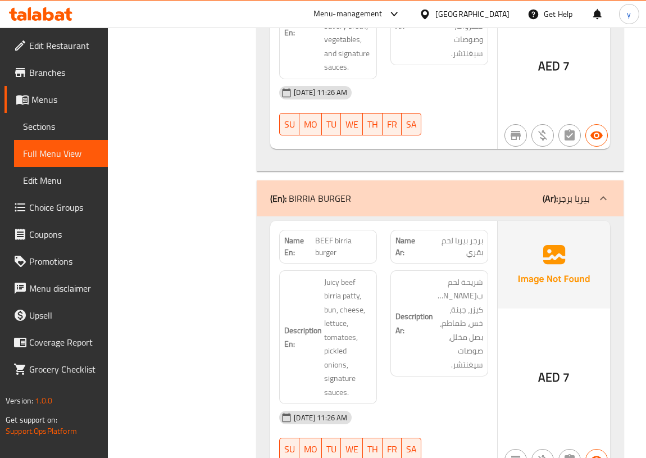
drag, startPoint x: 351, startPoint y: 221, endPoint x: 314, endPoint y: 221, distance: 37.1
click at [314, 205] on div "(En): BIRRIA BURGER (Ar): بيريا برجر" at bounding box center [430, 198] width 320 height 13
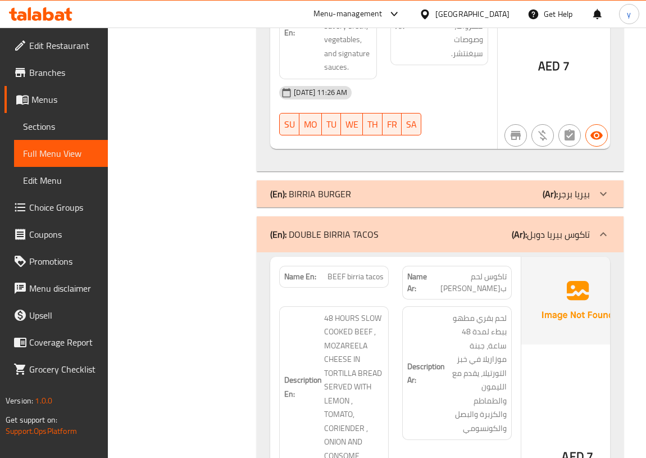
click at [470, 201] on div "(En): BIRRIA BURGER (Ar): بيريا برجر" at bounding box center [430, 193] width 320 height 13
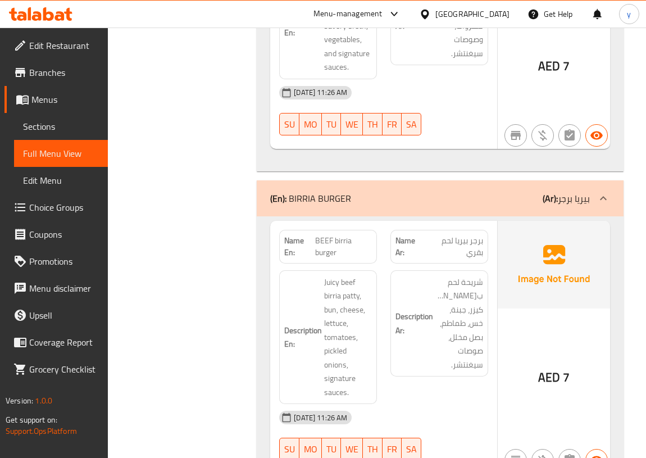
scroll to position [1589, 0]
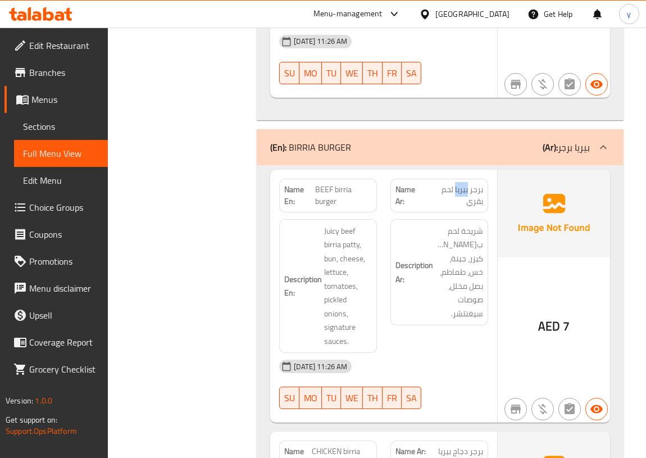
drag, startPoint x: 455, startPoint y: 214, endPoint x: 468, endPoint y: 215, distance: 13.0
click at [468, 207] on span "برجر بيريا لحم بقري" at bounding box center [454, 196] width 58 height 24
copy span "بيريا"
drag, startPoint x: 422, startPoint y: 137, endPoint x: 428, endPoint y: 129, distance: 10.5
drag, startPoint x: 428, startPoint y: 129, endPoint x: 391, endPoint y: 191, distance: 72.1
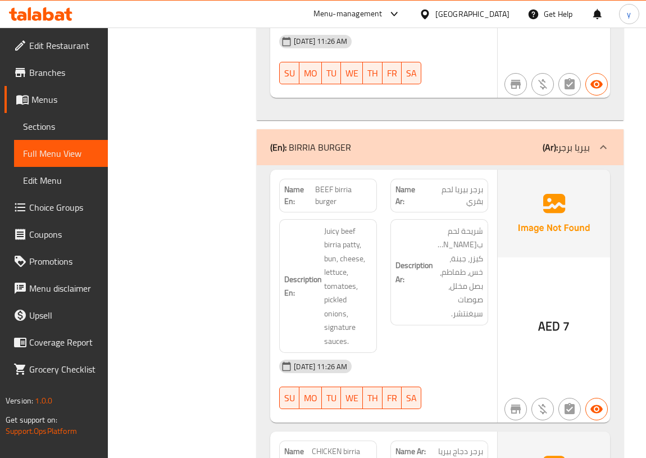
click at [391, 191] on div "Name En: BEEF birria burger Name Ar: برجر بيريا لحم بقري Description En: Juicy …" at bounding box center [440, 436] width 367 height 542
drag, startPoint x: 352, startPoint y: 212, endPoint x: 318, endPoint y: 225, distance: 36.6
click at [318, 207] on span "BEEF birria burger" at bounding box center [343, 196] width 57 height 24
click at [336, 207] on span "BEEF birria burger" at bounding box center [343, 196] width 57 height 24
drag, startPoint x: 342, startPoint y: 226, endPoint x: 316, endPoint y: 213, distance: 29.7
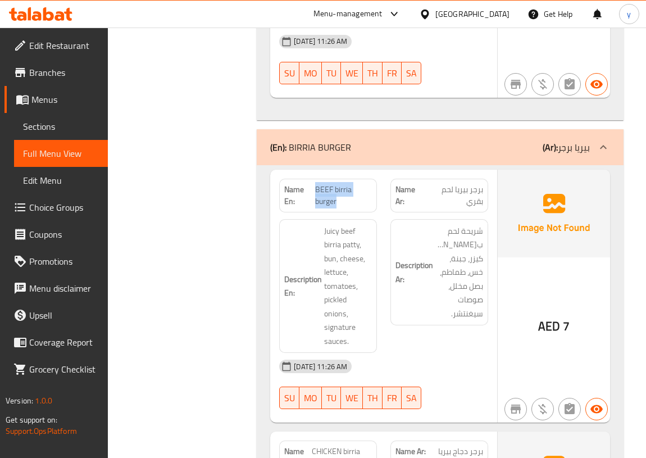
click at [316, 207] on span "BEEF birria burger" at bounding box center [343, 196] width 57 height 24
copy span "BEEF birria burger"
click at [355, 207] on span "BEEF birria burger" at bounding box center [343, 196] width 57 height 24
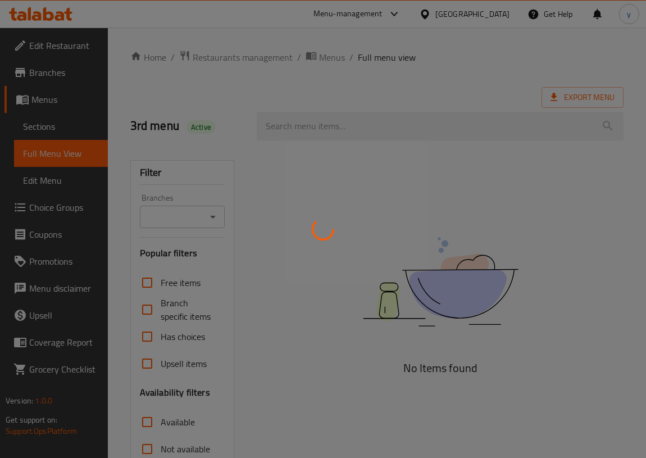
click at [59, 129] on div at bounding box center [323, 229] width 646 height 458
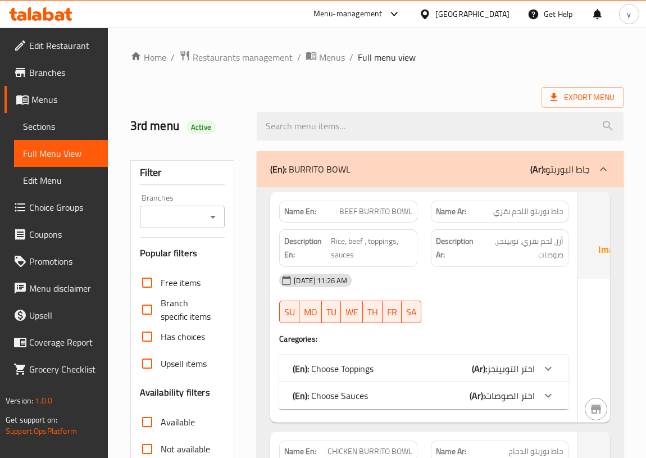
click at [50, 126] on span "Sections" at bounding box center [61, 126] width 76 height 13
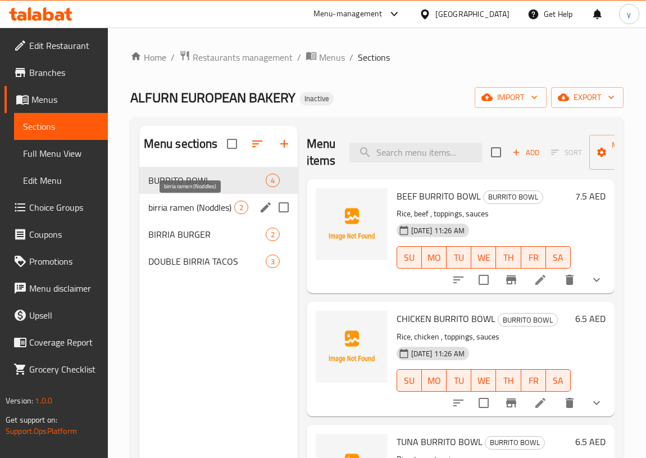
click at [203, 212] on span "birria ramen (Noddles)" at bounding box center [191, 207] width 86 height 13
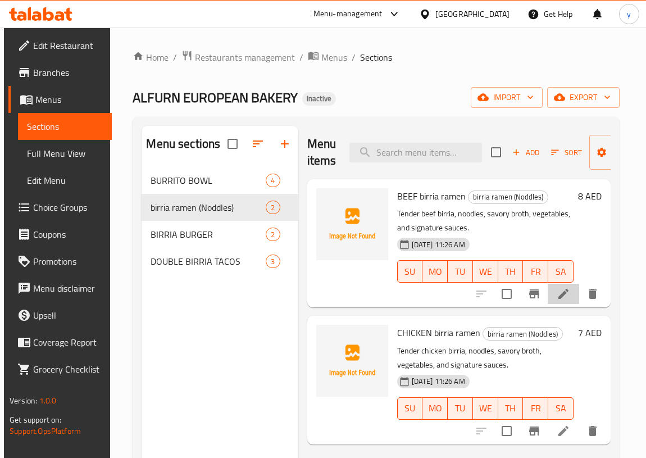
click at [575, 297] on li at bounding box center [563, 294] width 31 height 20
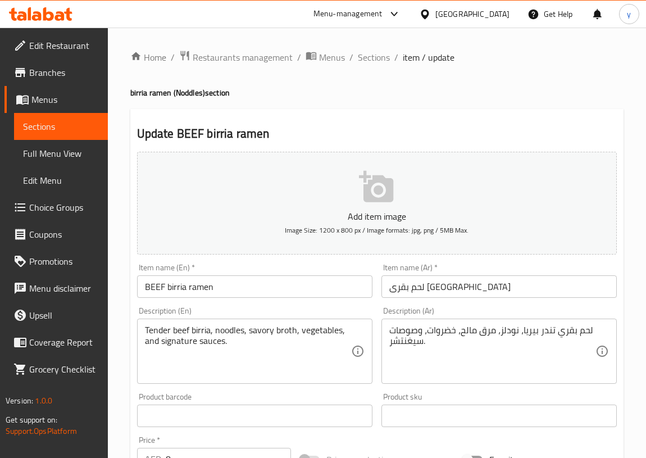
click at [56, 127] on span "Sections" at bounding box center [61, 126] width 76 height 13
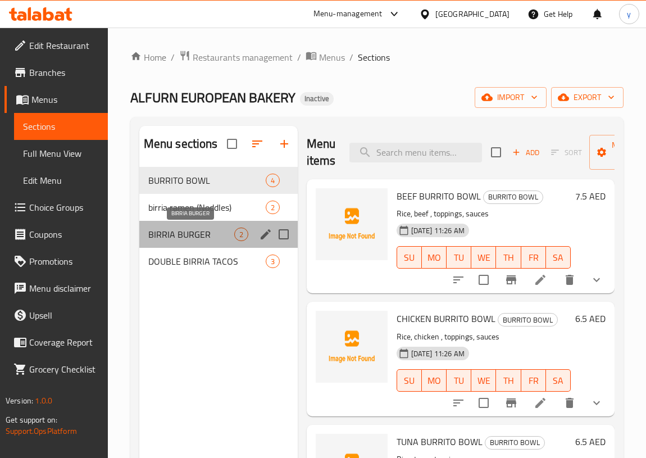
click at [197, 240] on span "BIRRIA BURGER" at bounding box center [191, 234] width 86 height 13
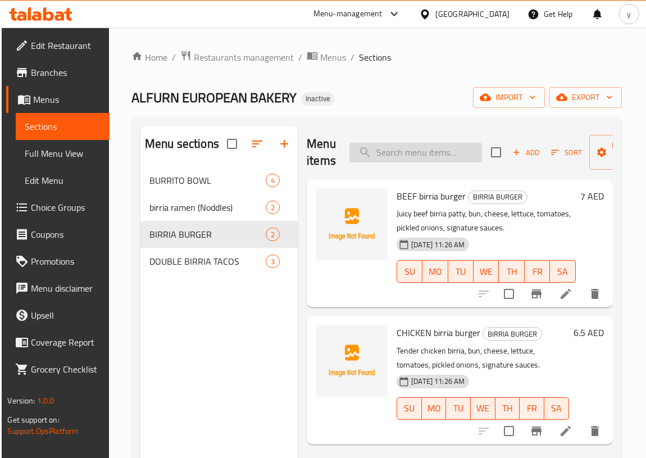
click at [394, 156] on input "search" at bounding box center [416, 153] width 133 height 20
paste input "BEEF birria burger"
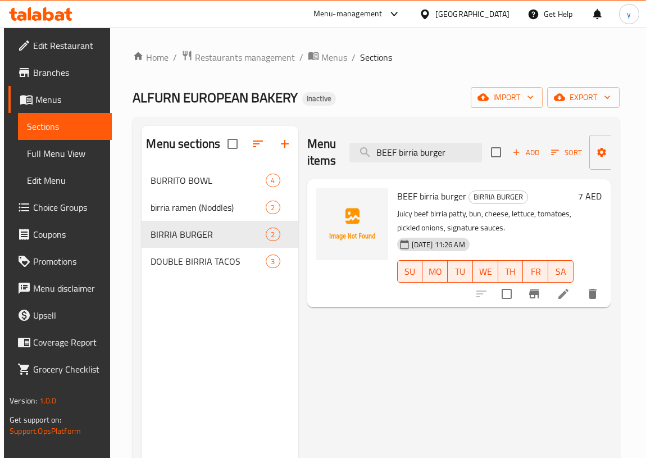
type input "BEEF birria burger"
click at [559, 293] on li at bounding box center [563, 294] width 31 height 20
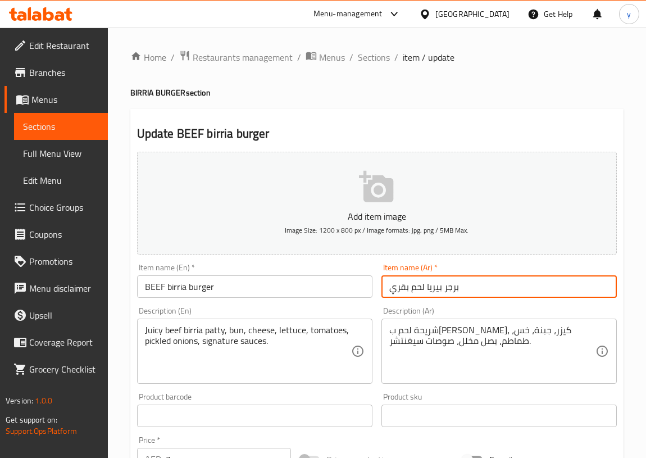
drag, startPoint x: 427, startPoint y: 287, endPoint x: 441, endPoint y: 288, distance: 13.5
click at [441, 288] on input "برجر بيريا لحم بقري" at bounding box center [499, 286] width 235 height 22
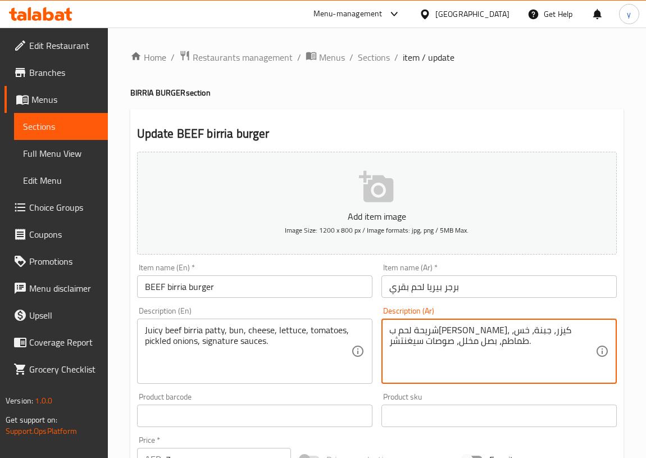
paste textarea "بيريا"
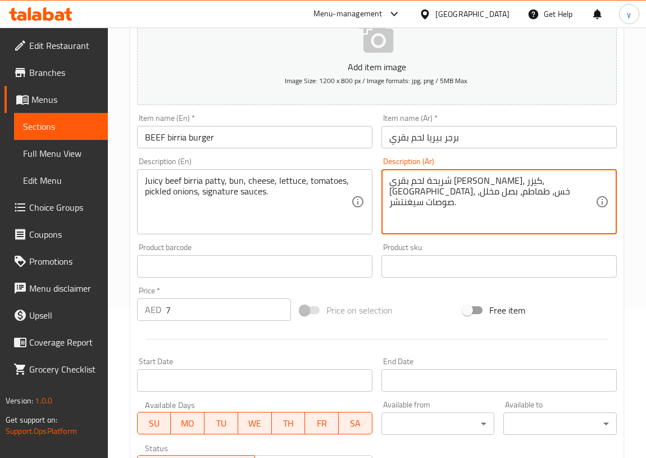
scroll to position [326, 0]
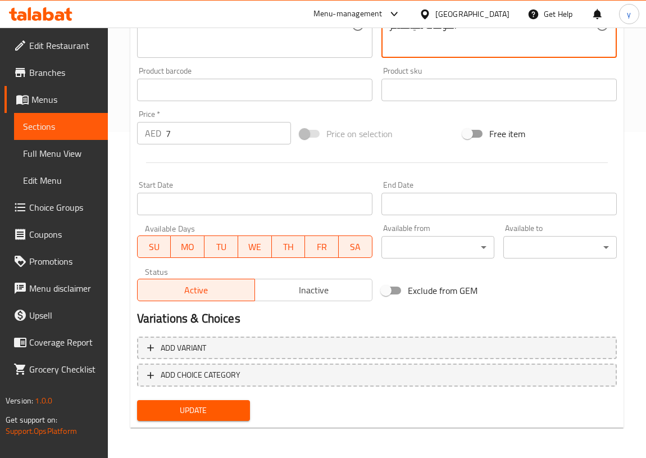
type textarea "شريحة لحم بقري بيريا جوسي، كيزر، جبنة، خس، طماطم، بصل مخلل، صوصات سيغنتشر."
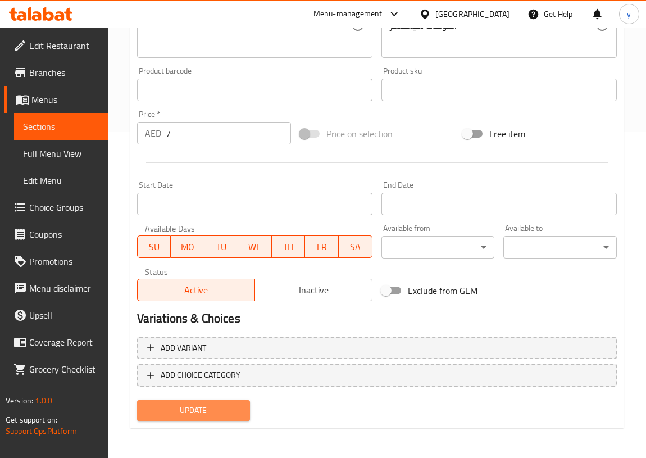
click at [195, 414] on span "Update" at bounding box center [194, 411] width 96 height 14
click at [81, 152] on span "Full Menu View" at bounding box center [61, 153] width 76 height 13
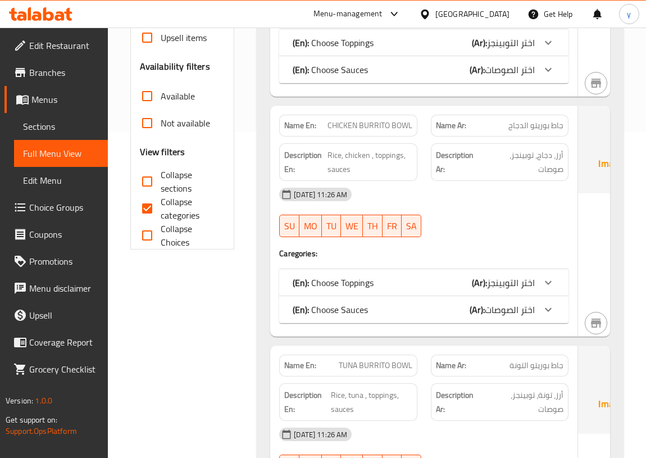
click at [178, 201] on span "Collapse categories" at bounding box center [189, 208] width 56 height 27
click at [161, 201] on input "Collapse categories" at bounding box center [147, 208] width 27 height 27
checkbox input "false"
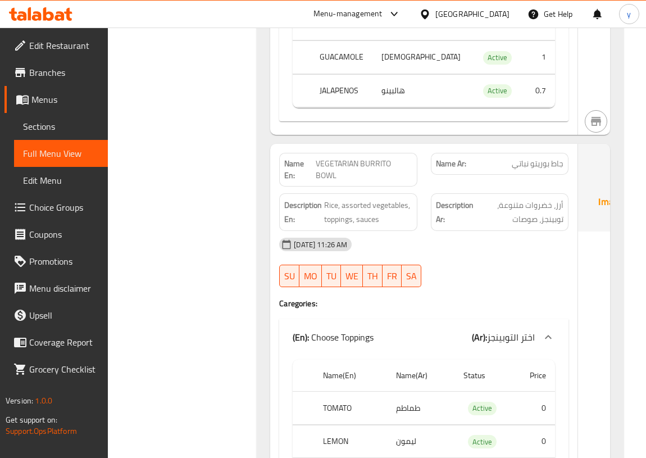
scroll to position [2727, 0]
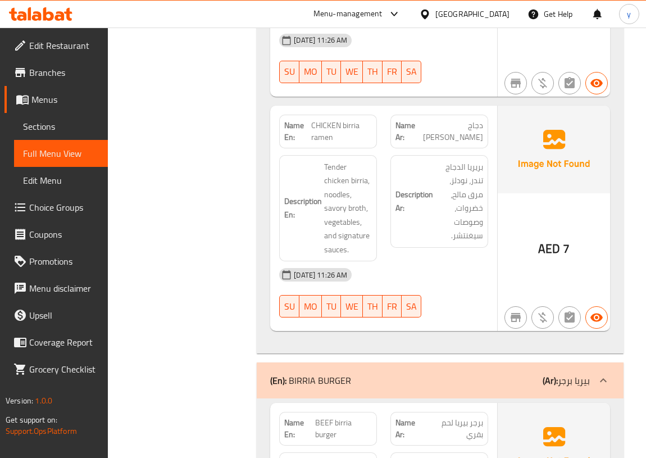
scroll to position [4292, 0]
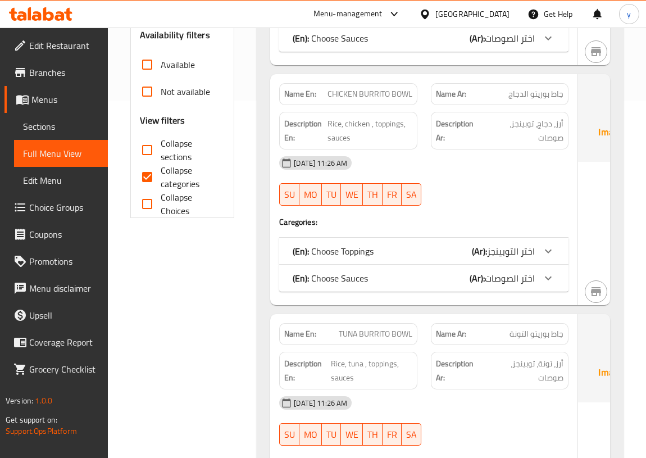
click at [176, 172] on span "Collapse categories" at bounding box center [189, 177] width 56 height 27
click at [161, 172] on input "Collapse categories" at bounding box center [147, 177] width 27 height 27
checkbox input "false"
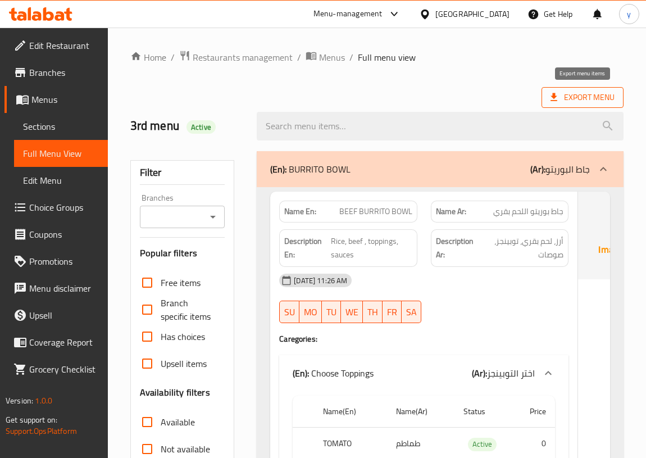
click at [578, 97] on span "Export Menu" at bounding box center [583, 97] width 64 height 14
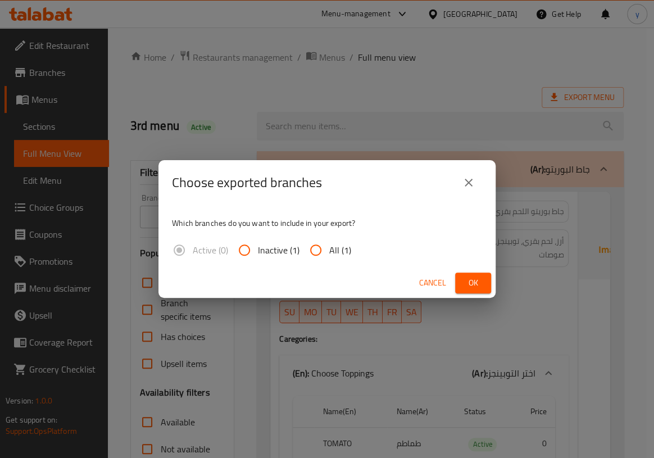
click at [329, 244] on span "All (1)" at bounding box center [340, 249] width 22 height 13
click at [328, 244] on input "All (1)" at bounding box center [315, 250] width 27 height 27
radio input "true"
click at [464, 282] on span "Ok" at bounding box center [473, 283] width 18 height 14
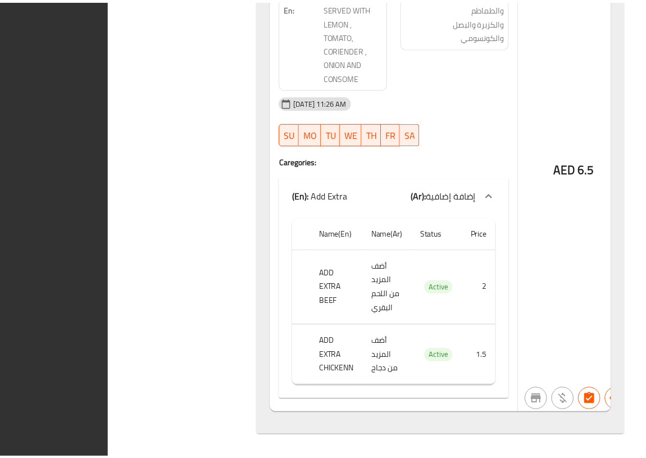
scroll to position [6339, 0]
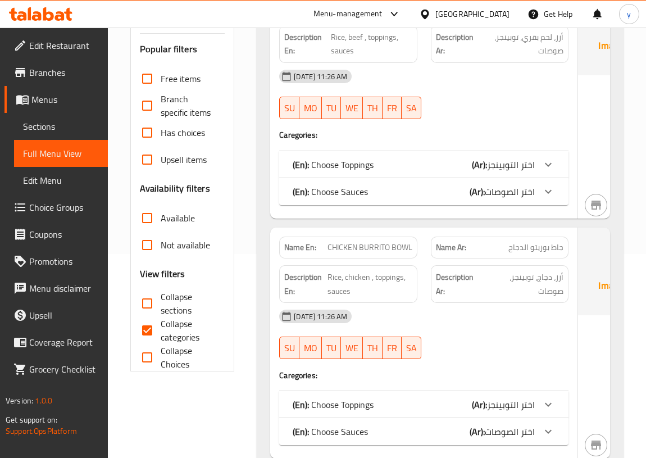
drag, startPoint x: 183, startPoint y: 326, endPoint x: 347, endPoint y: 326, distance: 164.1
click at [183, 326] on span "Collapse categories" at bounding box center [189, 330] width 56 height 27
click at [161, 326] on input "Collapse categories" at bounding box center [147, 330] width 27 height 27
checkbox input "false"
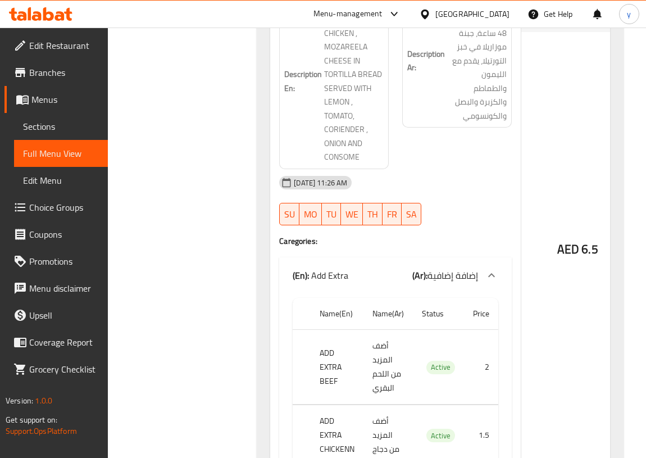
scroll to position [6083, 0]
drag, startPoint x: 333, startPoint y: 205, endPoint x: 386, endPoint y: 211, distance: 53.8
copy span "MIX birria tacos"
click at [39, 121] on span "Sections" at bounding box center [61, 126] width 76 height 13
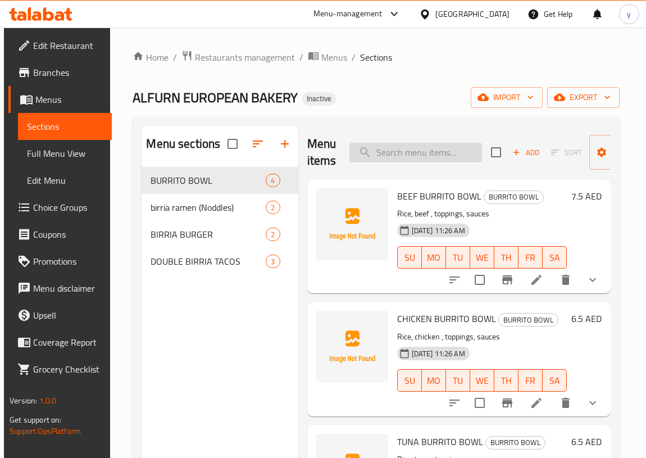
click at [395, 153] on input "search" at bounding box center [416, 153] width 133 height 20
paste input "MIX birria tacos"
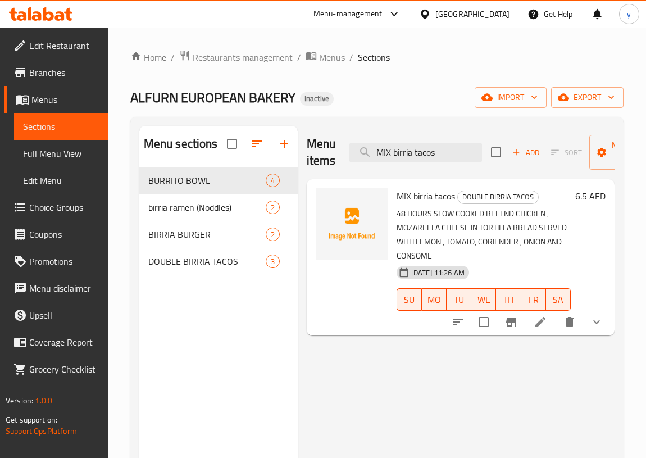
type input "MIX birria tacos"
click at [535, 324] on icon at bounding box center [540, 321] width 13 height 13
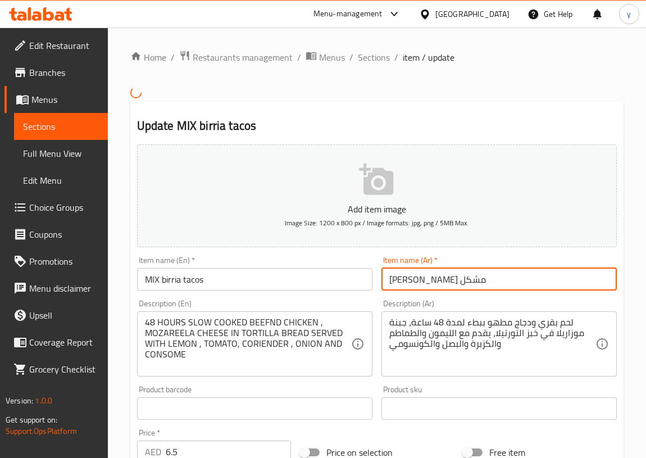
click at [433, 281] on input "[PERSON_NAME] مشكل" at bounding box center [499, 279] width 235 height 22
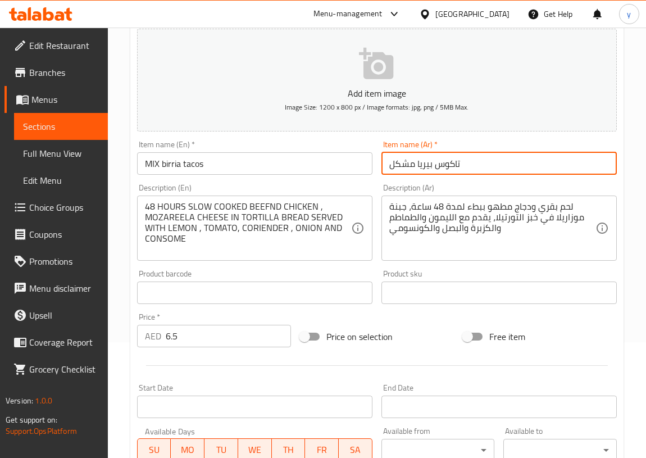
scroll to position [357, 0]
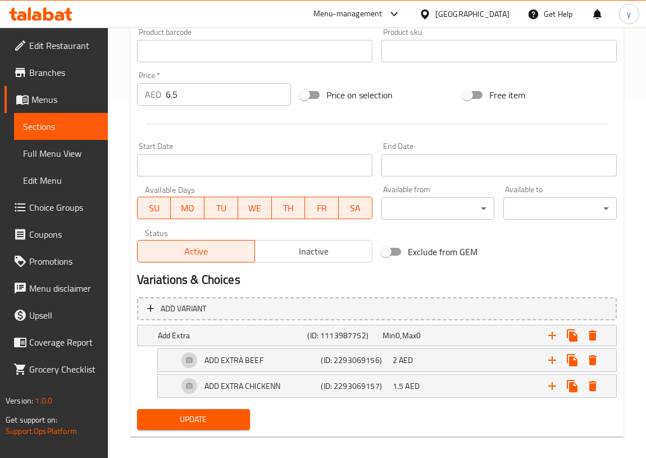
type input "تاكوس بيريا مشكل"
click at [226, 418] on span "Update" at bounding box center [194, 420] width 96 height 14
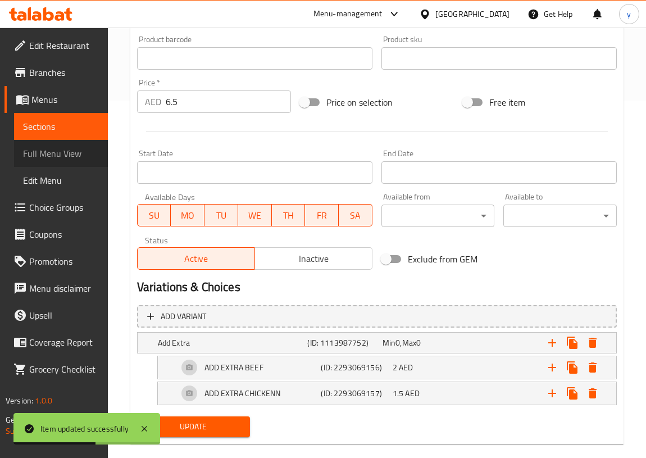
click at [84, 151] on span "Full Menu View" at bounding box center [61, 153] width 76 height 13
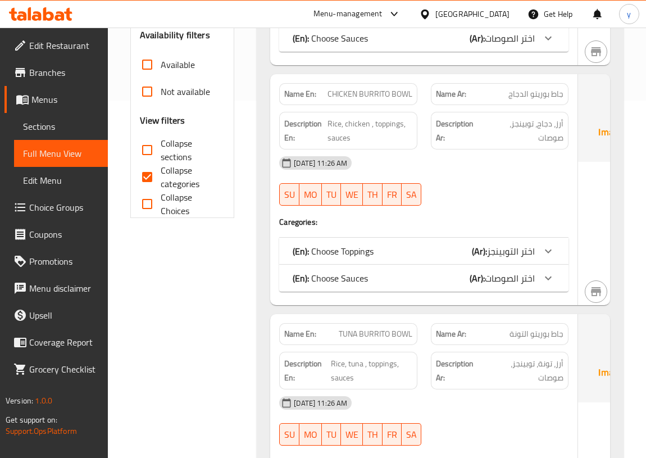
click at [494, 202] on div "14-09-2025 11:26 AM SU MO TU WE TH FR SA" at bounding box center [424, 180] width 303 height 63
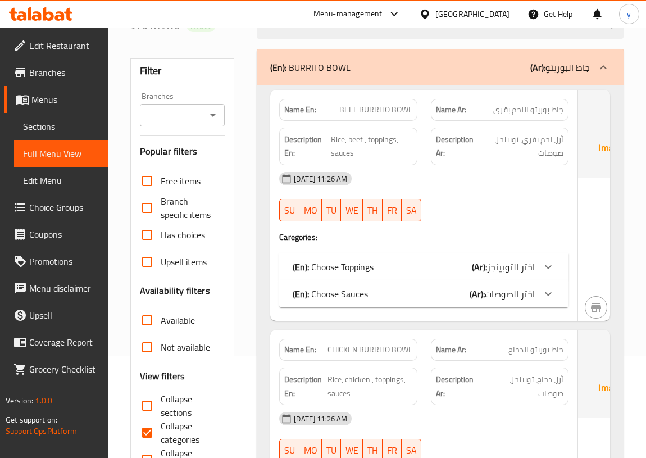
scroll to position [204, 0]
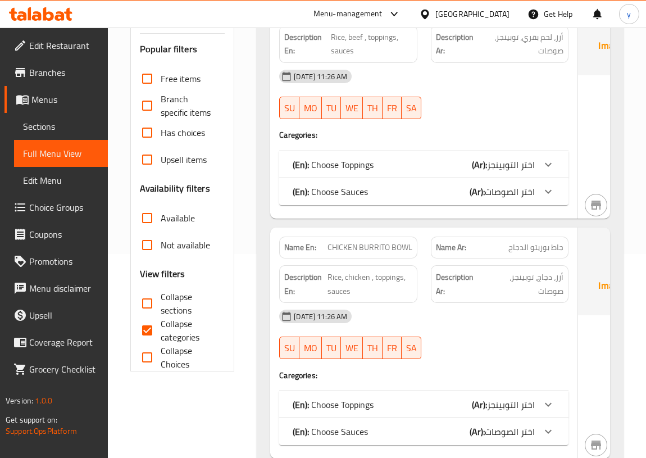
drag, startPoint x: 182, startPoint y: 337, endPoint x: 184, endPoint y: 327, distance: 10.8
click at [182, 337] on span "Collapse categories" at bounding box center [189, 330] width 56 height 27
click at [161, 337] on input "Collapse categories" at bounding box center [147, 330] width 27 height 27
checkbox input "false"
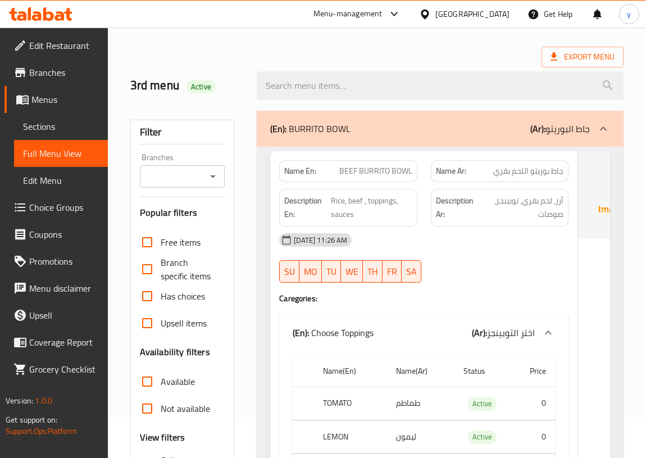
scroll to position [0, 0]
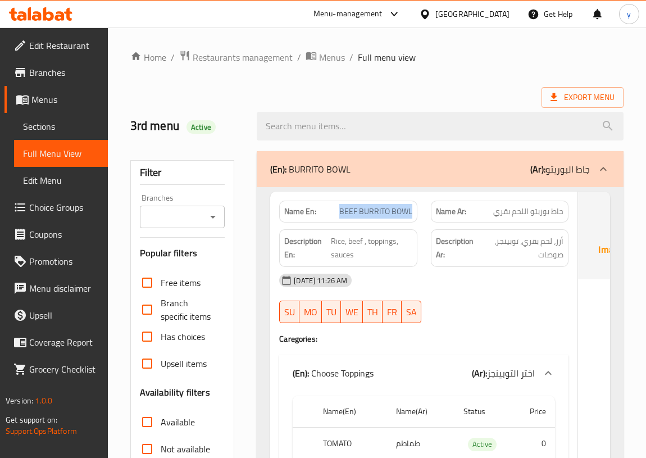
drag, startPoint x: 319, startPoint y: 211, endPoint x: 391, endPoint y: 214, distance: 72.6
click at [391, 214] on div "Name En: BEEF BURRITO BOWL" at bounding box center [348, 212] width 138 height 22
drag, startPoint x: 519, startPoint y: 214, endPoint x: 450, endPoint y: 214, distance: 69.7
click at [450, 214] on div "Name Ar: جاط بوريتو اللحم بقري" at bounding box center [500, 212] width 138 height 22
drag, startPoint x: 511, startPoint y: 242, endPoint x: 524, endPoint y: 242, distance: 12.9
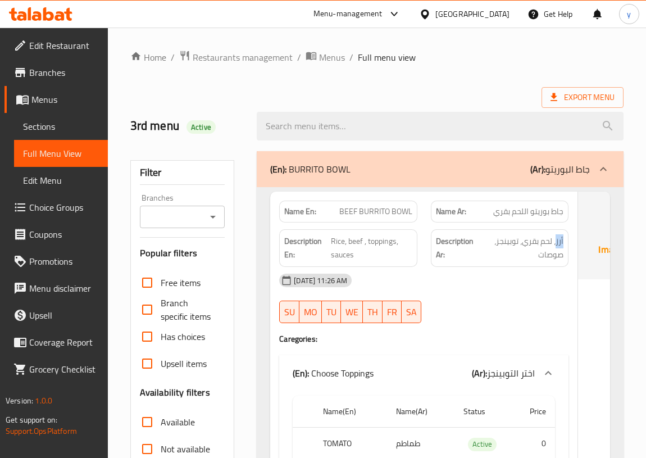
click at [524, 242] on div "Description Ar: أرز، لحم بقري، توبينجز، صوصات" at bounding box center [500, 248] width 138 height 38
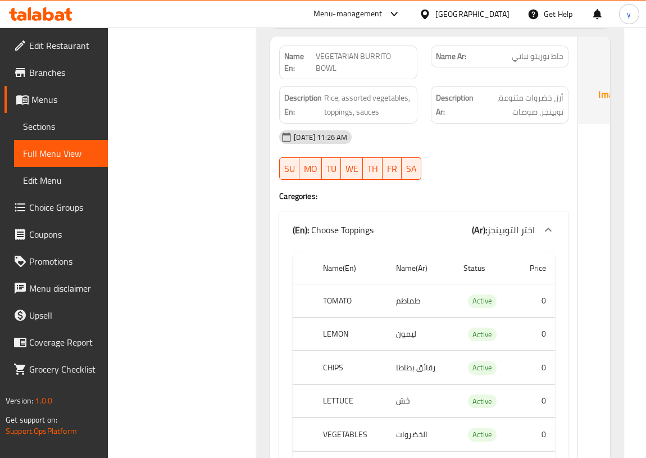
scroll to position [2810, 0]
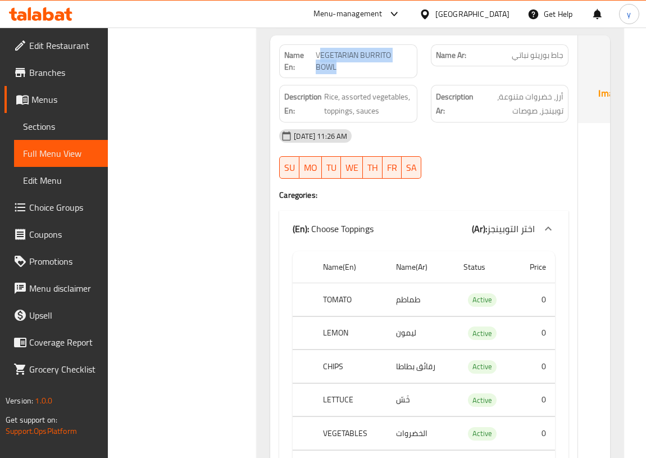
click at [379, 73] on span "VEGETARIAN BURRITO BOWL" at bounding box center [364, 61] width 96 height 24
click at [471, 129] on div "Description Ar: أرز، خضروات متنوعة، توبينجز، صوصات" at bounding box center [500, 103] width 152 height 51
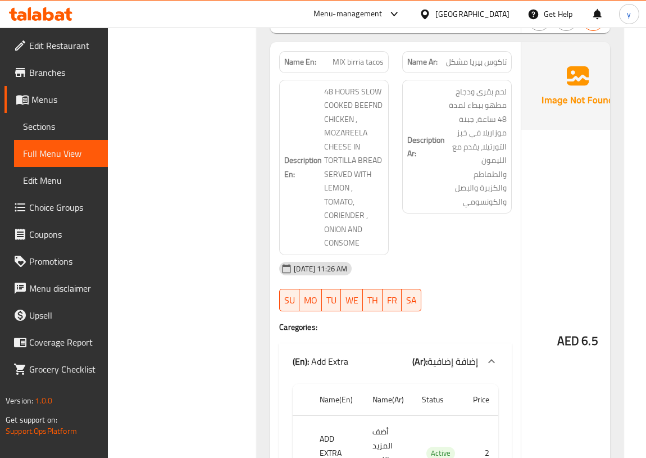
scroll to position [0, 0]
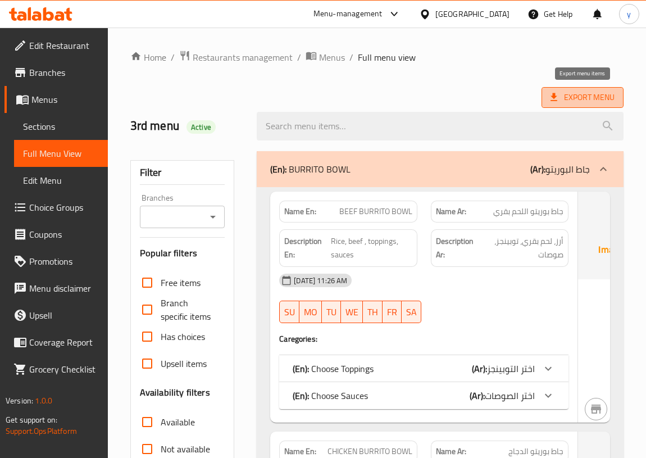
click at [587, 89] on span "Export Menu" at bounding box center [583, 97] width 82 height 21
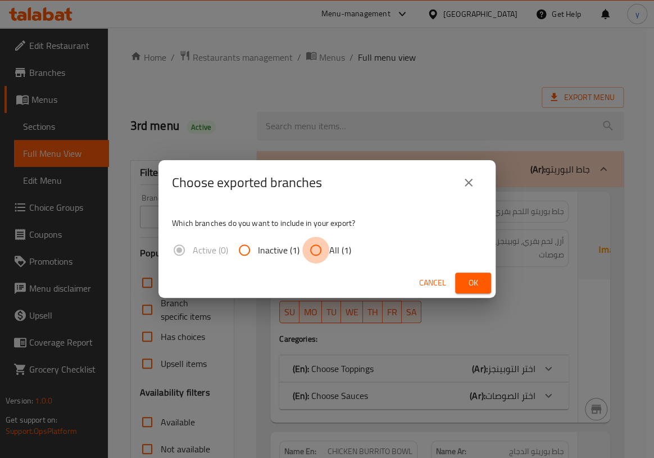
drag, startPoint x: 320, startPoint y: 251, endPoint x: 455, endPoint y: 275, distance: 137.7
click at [320, 250] on input "All (1)" at bounding box center [315, 250] width 27 height 27
radio input "true"
click at [473, 281] on span "Ok" at bounding box center [473, 283] width 18 height 14
